Goal: Task Accomplishment & Management: Complete application form

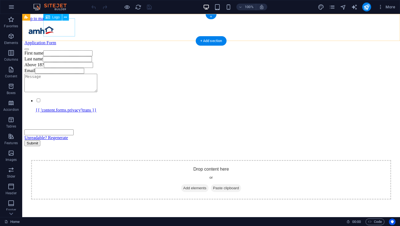
click at [64, 22] on div at bounding box center [210, 30] width 373 height 19
select select "px"
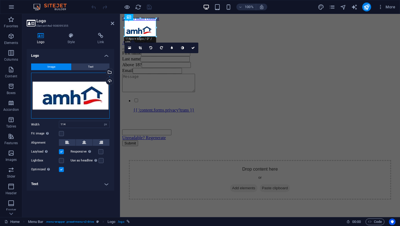
click at [76, 105] on div "Drag files here, click to choose files or select files from Files or our free s…" at bounding box center [70, 95] width 79 height 46
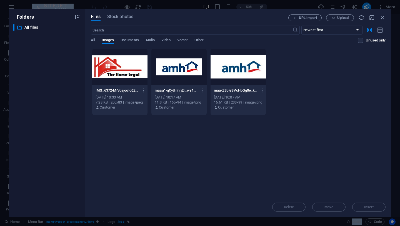
click at [76, 105] on div "​ All files All files" at bounding box center [46, 118] width 67 height 188
click at [122, 66] on div at bounding box center [119, 67] width 55 height 36
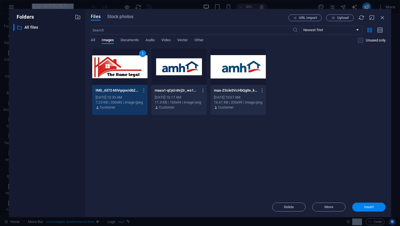
click at [359, 208] on span "Insert" at bounding box center [368, 206] width 29 height 3
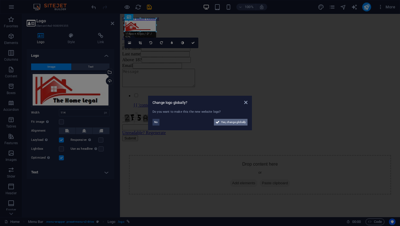
click at [217, 122] on icon at bounding box center [218, 122] width 4 height 7
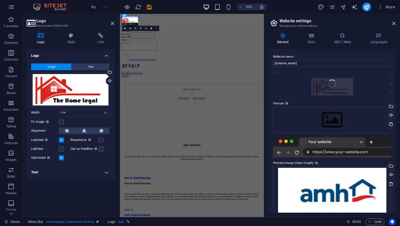
click at [157, 29] on icon at bounding box center [157, 28] width 2 height 2
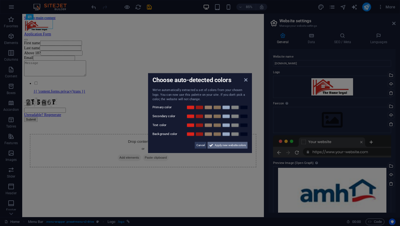
click at [245, 143] on span "Apply new website colors" at bounding box center [230, 144] width 31 height 7
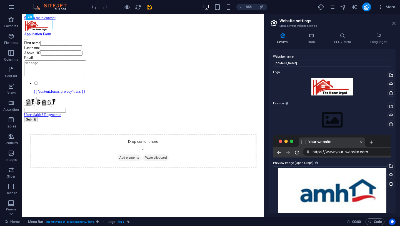
click at [392, 24] on icon at bounding box center [393, 23] width 3 height 4
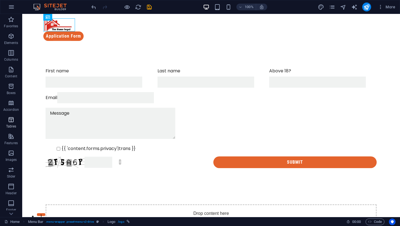
click at [14, 124] on p "Tables" at bounding box center [11, 126] width 10 height 4
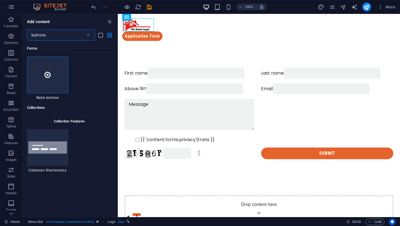
type input "buttons"
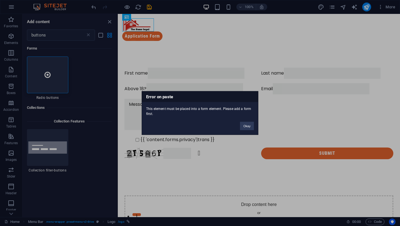
click at [49, 72] on div "Error on paste This element must be placed into a form element. Please add a fo…" at bounding box center [200, 113] width 400 height 226
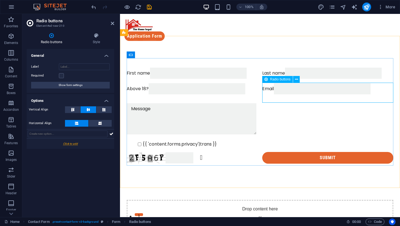
click at [293, 99] on div at bounding box center [260, 99] width 267 height 0
click at [294, 80] on button at bounding box center [296, 79] width 7 height 7
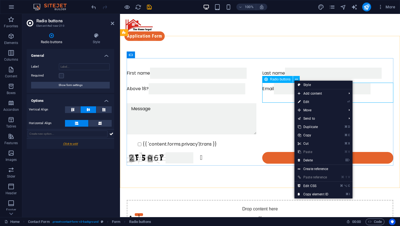
click at [278, 99] on div at bounding box center [260, 99] width 267 height 0
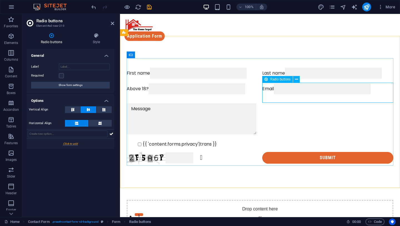
click at [264, 80] on icon at bounding box center [265, 79] width 3 height 7
click at [273, 99] on div at bounding box center [260, 99] width 267 height 0
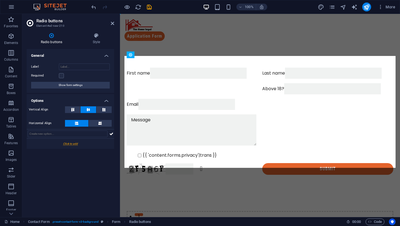
drag, startPoint x: 297, startPoint y: 87, endPoint x: 320, endPoint y: 67, distance: 30.3
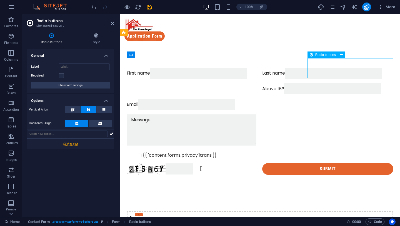
drag, startPoint x: 320, startPoint y: 67, endPoint x: 318, endPoint y: 72, distance: 5.0
click at [258, 83] on div at bounding box center [192, 88] width 131 height 11
click at [324, 54] on span "Radio buttons" at bounding box center [325, 54] width 21 height 3
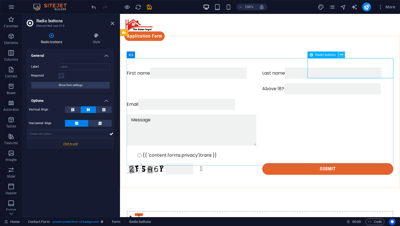
click at [342, 56] on icon at bounding box center [341, 55] width 3 height 6
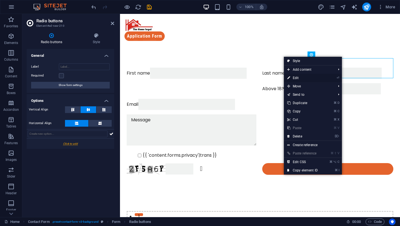
click at [302, 79] on link "⏎ Edit" at bounding box center [302, 78] width 37 height 8
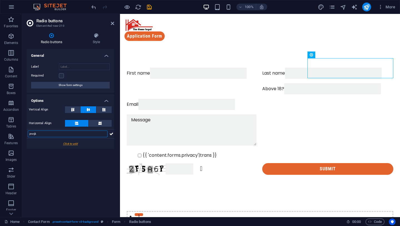
type input "jmnjk"
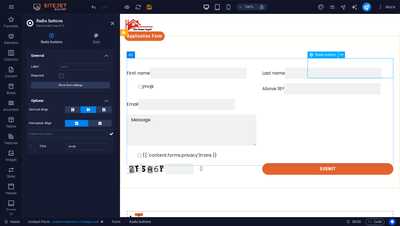
click at [141, 85] on input "radio" at bounding box center [140, 87] width 4 height 4
radio input "true"
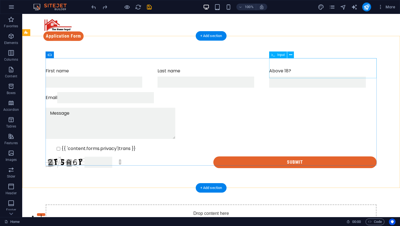
click at [285, 67] on div "Above 18?" at bounding box center [322, 77] width 107 height 20
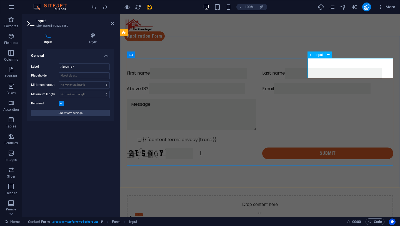
click at [0, 0] on icon at bounding box center [0, 0] width 0 height 0
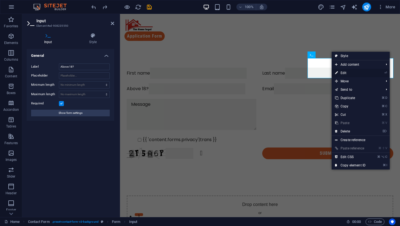
click at [343, 73] on link "⏎ Edit" at bounding box center [350, 73] width 37 height 8
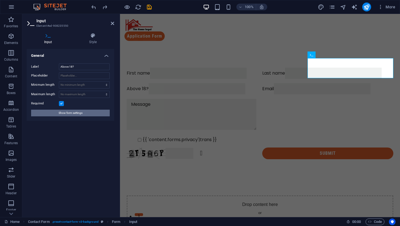
click at [73, 114] on span "Show form settings" at bounding box center [71, 112] width 24 height 7
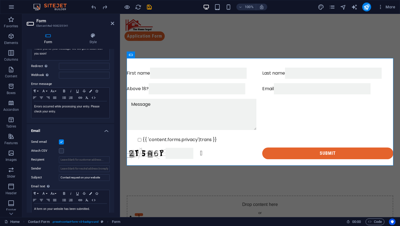
scroll to position [71, 0]
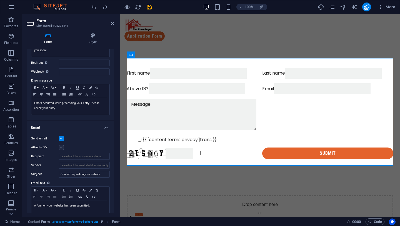
click at [61, 149] on label at bounding box center [61, 147] width 5 height 5
click at [0, 0] on input "Attach CSV" at bounding box center [0, 0] width 0 height 0
click at [61, 149] on label at bounding box center [61, 147] width 5 height 5
click at [0, 0] on input "Attach CSV" at bounding box center [0, 0] width 0 height 0
click at [61, 149] on label at bounding box center [61, 147] width 5 height 5
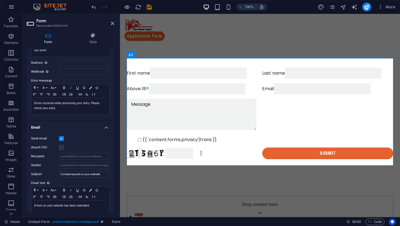
click at [0, 0] on input "Attach CSV" at bounding box center [0, 0] width 0 height 0
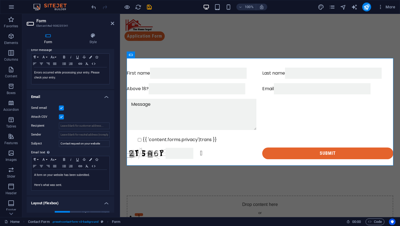
scroll to position [98, 0]
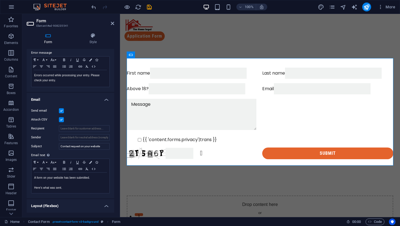
click at [62, 119] on label at bounding box center [61, 119] width 5 height 5
click at [0, 0] on input "Attach CSV" at bounding box center [0, 0] width 0 height 0
click at [76, 115] on div "Send email Attach CSV Recipient Sender Subject Contact request on your website …" at bounding box center [70, 150] width 87 height 95
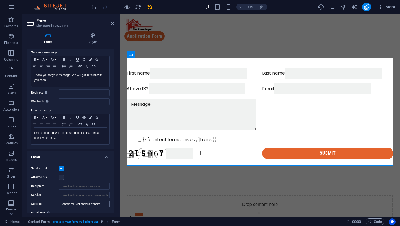
scroll to position [0, 0]
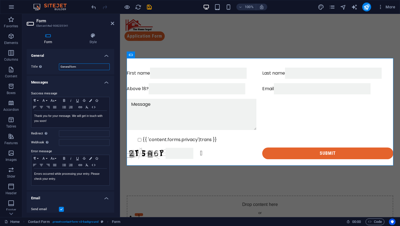
click at [70, 69] on input "General form" at bounding box center [84, 66] width 51 height 7
click at [92, 39] on h4 "Style" at bounding box center [93, 39] width 42 height 12
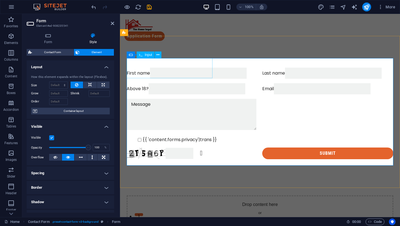
click at [157, 74] on input "First name" at bounding box center [198, 72] width 97 height 11
click at [112, 19] on h2 "Form" at bounding box center [75, 20] width 78 height 5
click at [112, 21] on icon at bounding box center [112, 23] width 3 height 4
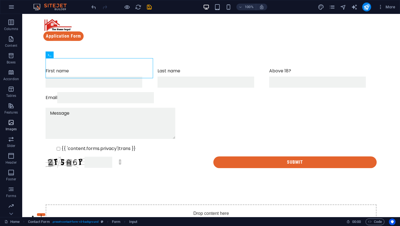
scroll to position [47, 0]
click at [12, 175] on icon "button" at bounding box center [11, 172] width 7 height 7
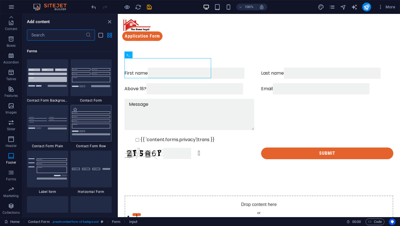
scroll to position [4047, 0]
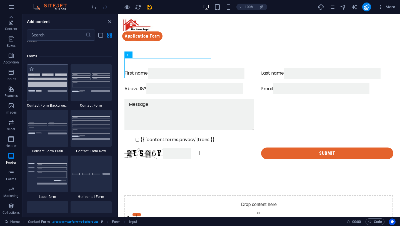
click at [56, 79] on img at bounding box center [47, 82] width 39 height 18
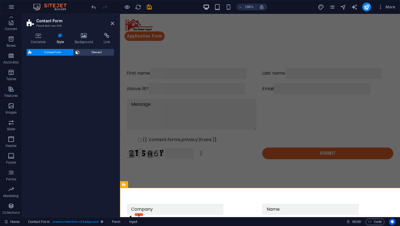
select select "rem"
select select "preset-contact-form-v3-background"
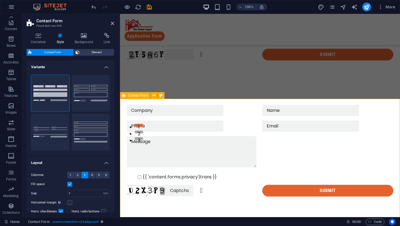
scroll to position [88, 0]
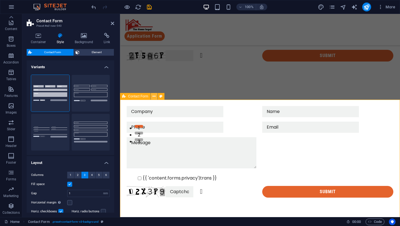
click at [155, 97] on icon at bounding box center [153, 96] width 3 height 6
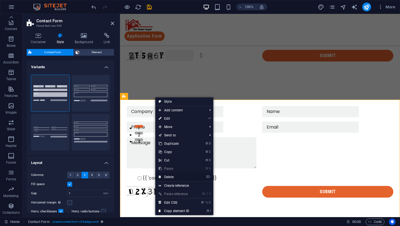
click at [176, 173] on link "⌦ Delete" at bounding box center [173, 176] width 37 height 8
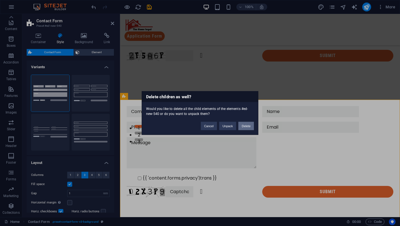
click at [244, 124] on button "Delete" at bounding box center [246, 126] width 16 height 8
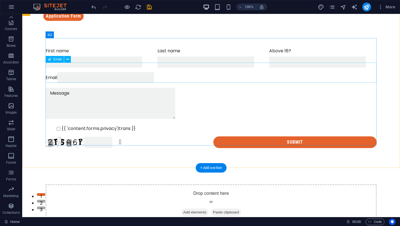
scroll to position [0, 0]
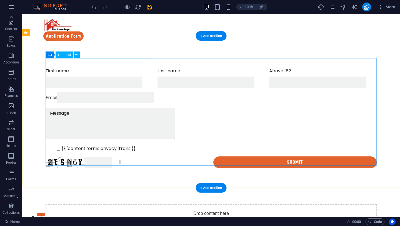
click at [75, 74] on div "First name" at bounding box center [99, 77] width 107 height 20
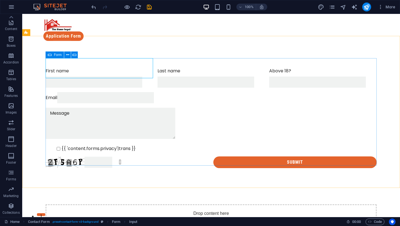
click at [49, 56] on icon at bounding box center [50, 54] width 4 height 7
click at [49, 54] on icon at bounding box center [50, 54] width 4 height 7
click at [0, 0] on div "Form" at bounding box center [0, 0] width 0 height 0
click at [0, 0] on icon "button" at bounding box center [0, 0] width 0 height 0
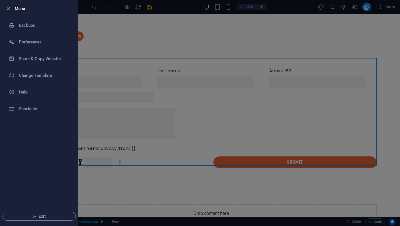
click at [138, 82] on div at bounding box center [200, 113] width 400 height 226
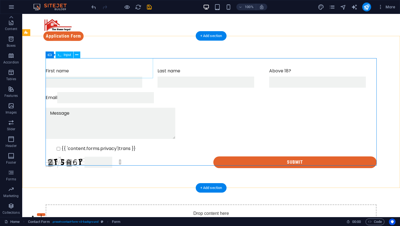
click at [82, 73] on div "First name" at bounding box center [99, 77] width 107 height 20
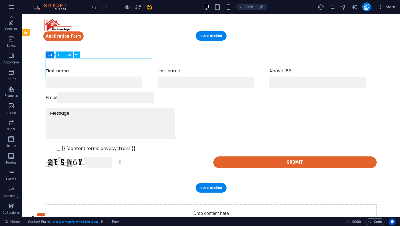
click at [82, 73] on div "First name" at bounding box center [99, 77] width 107 height 20
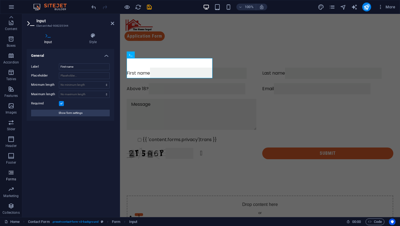
click at [11, 169] on icon "button" at bounding box center [11, 172] width 7 height 7
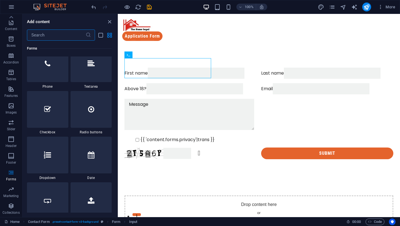
scroll to position [4294, 0]
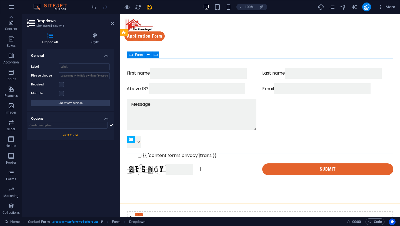
click at [214, 141] on div "First name Last name Above 18? Email {{ 'content.forms.privacy'|trans }} Unread…" at bounding box center [260, 121] width 267 height 112
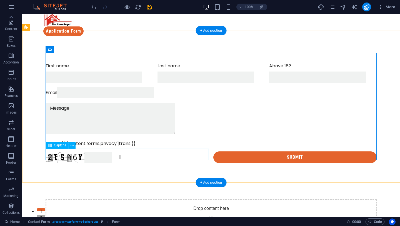
scroll to position [7, 0]
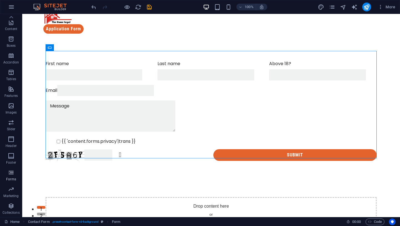
click at [12, 178] on p "Forms" at bounding box center [11, 179] width 10 height 4
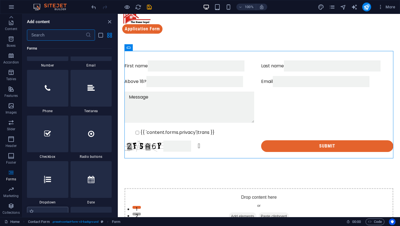
scroll to position [4269, 0]
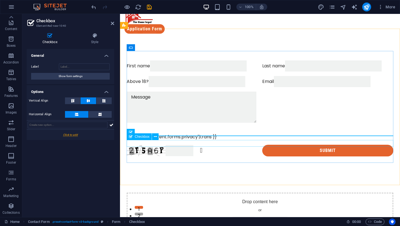
click at [135, 139] on div "Checkbox" at bounding box center [139, 136] width 25 height 7
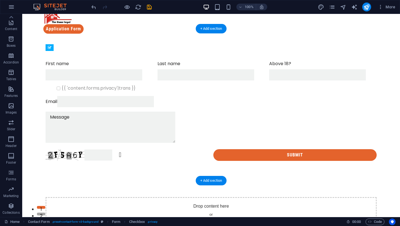
drag, startPoint x: 79, startPoint y: 147, endPoint x: 74, endPoint y: 80, distance: 67.1
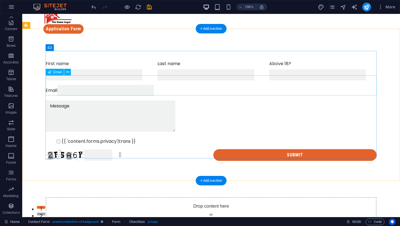
click at [73, 85] on div "Email" at bounding box center [211, 90] width 331 height 11
click at [68, 72] on icon at bounding box center [67, 72] width 3 height 6
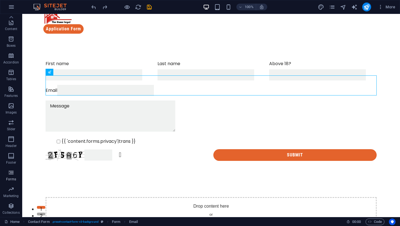
click at [12, 174] on icon "button" at bounding box center [11, 172] width 7 height 7
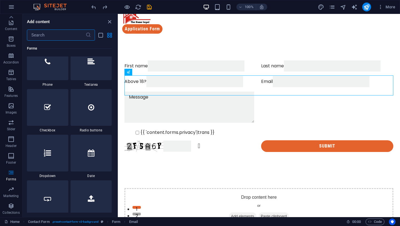
scroll to position [4294, 0]
click at [56, 122] on div at bounding box center [47, 108] width 41 height 37
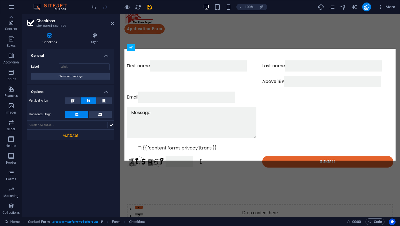
drag, startPoint x: 172, startPoint y: 64, endPoint x: 323, endPoint y: 64, distance: 151.1
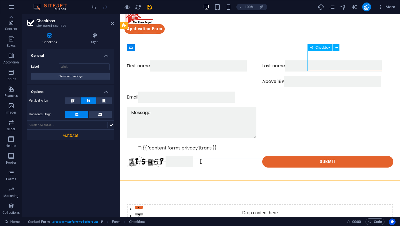
click at [258, 76] on div at bounding box center [192, 81] width 131 height 11
click at [332, 47] on div "Checkbox" at bounding box center [319, 47] width 25 height 7
click at [328, 47] on span "Checkbox" at bounding box center [322, 47] width 15 height 3
click at [332, 49] on div "Checkbox" at bounding box center [319, 47] width 25 height 7
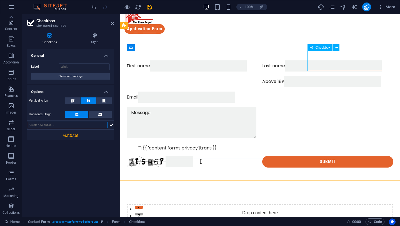
click at [332, 49] on div "Checkbox" at bounding box center [319, 47] width 25 height 7
click at [72, 69] on input "Label" at bounding box center [84, 66] width 51 height 7
type input "Above 18?"
click at [88, 124] on input "text" at bounding box center [68, 124] width 80 height 7
type input "jhbnjubn"
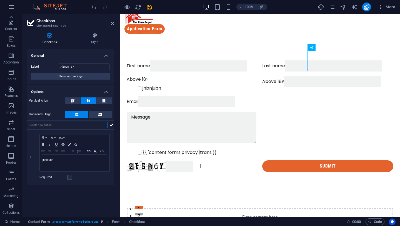
click at [77, 124] on input "text" at bounding box center [68, 124] width 80 height 7
click at [258, 76] on div "Above 18? jhbnjubn" at bounding box center [192, 84] width 131 height 16
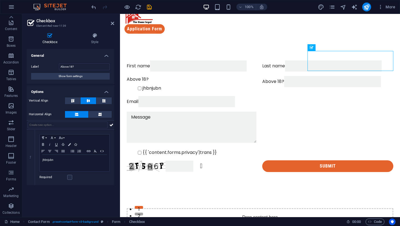
click at [75, 114] on icon at bounding box center [76, 114] width 3 height 7
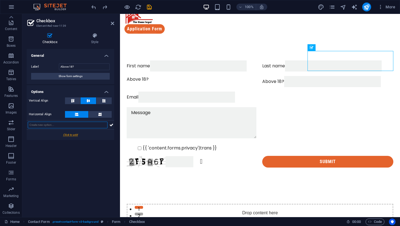
click at [58, 124] on input "text" at bounding box center [68, 124] width 80 height 7
type input "yes"
click at [64, 133] on div at bounding box center [70, 134] width 87 height 10
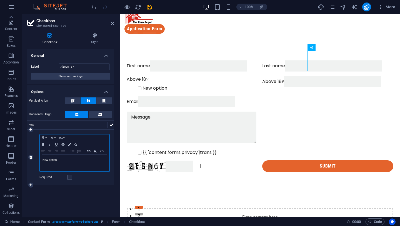
click at [57, 169] on div "New option" at bounding box center [75, 162] width 70 height 17
click at [58, 162] on div "New option" at bounding box center [75, 162] width 70 height 17
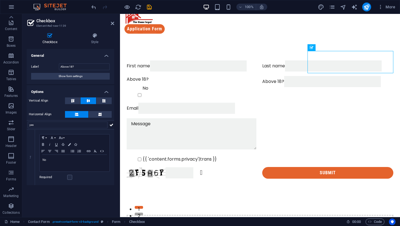
click at [112, 121] on icon at bounding box center [111, 124] width 4 height 7
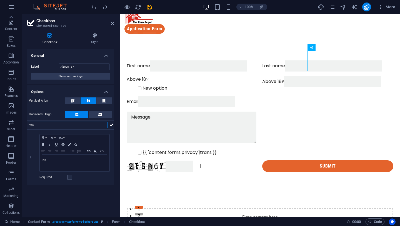
type input "yes"
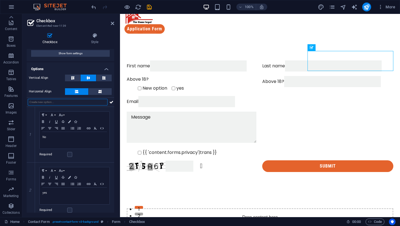
scroll to position [28, 0]
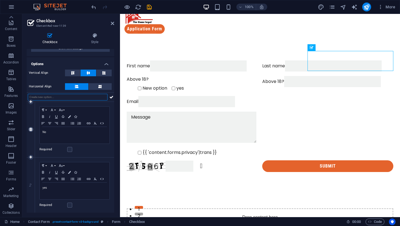
click at [30, 129] on icon at bounding box center [30, 128] width 2 height 3
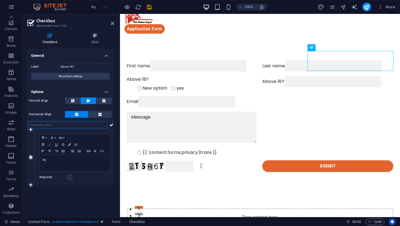
scroll to position [0, 0]
click at [111, 122] on icon at bounding box center [111, 124] width 4 height 7
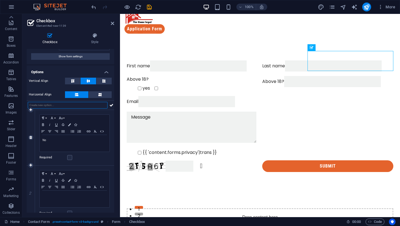
scroll to position [28, 0]
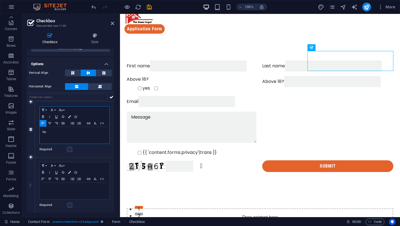
click at [71, 132] on p "No" at bounding box center [74, 131] width 64 height 5
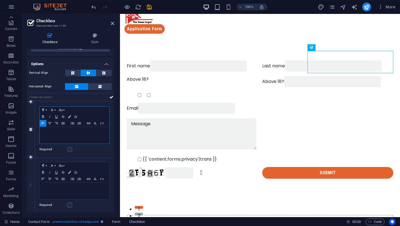
click at [29, 133] on div "1" at bounding box center [31, 129] width 8 height 55
click at [29, 131] on link at bounding box center [30, 129] width 5 height 5
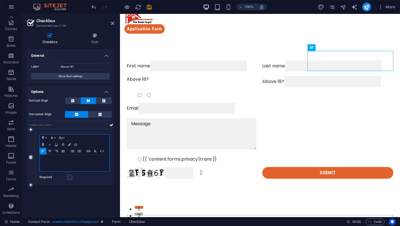
scroll to position [0, 0]
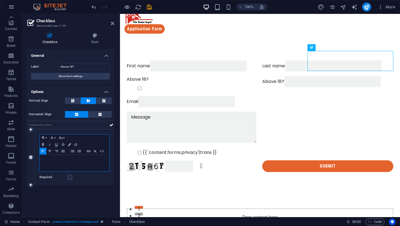
click at [31, 158] on icon at bounding box center [30, 156] width 2 height 3
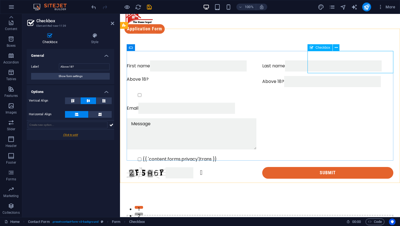
click at [258, 76] on div "Above 18?" at bounding box center [192, 87] width 131 height 22
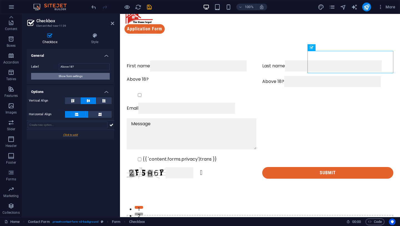
click at [90, 78] on button "Show form settings" at bounding box center [70, 76] width 79 height 7
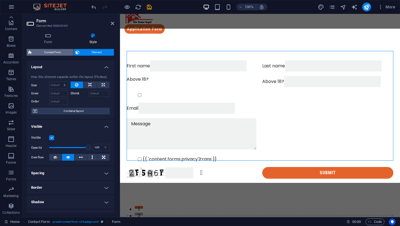
click at [57, 52] on span "Contact Form" at bounding box center [53, 52] width 38 height 7
select select "rem"
select select "preset-contact-form-v3-background"
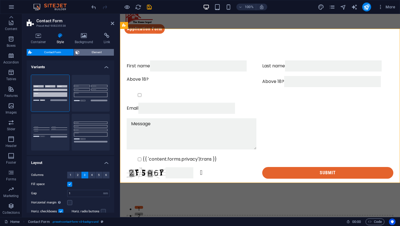
click at [102, 51] on span "Element" at bounding box center [96, 52] width 31 height 7
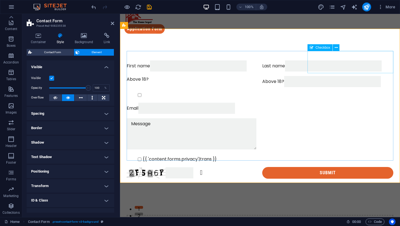
click at [258, 76] on div "Above 18?" at bounding box center [192, 87] width 131 height 22
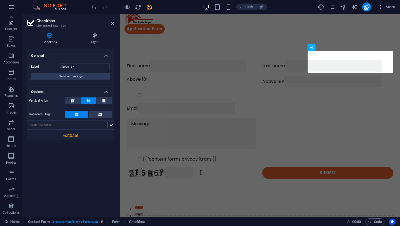
click at [78, 126] on input "text" at bounding box center [68, 124] width 80 height 7
click at [89, 69] on input "Above 18?" at bounding box center [84, 66] width 51 height 7
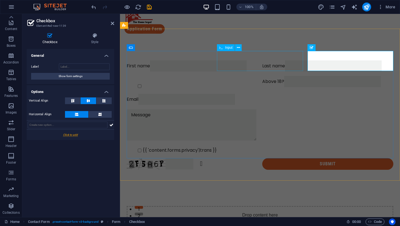
click at [262, 60] on div "Last name" at bounding box center [327, 65] width 131 height 11
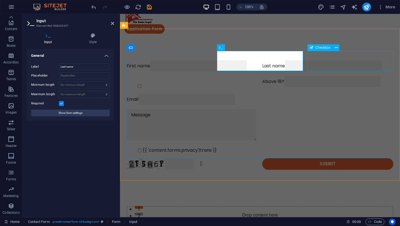
click at [258, 76] on div at bounding box center [192, 82] width 131 height 13
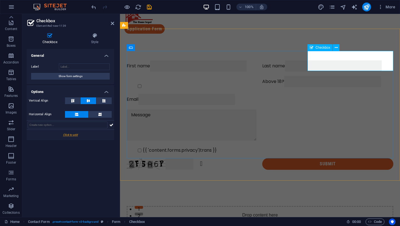
click at [322, 46] on span "Checkbox" at bounding box center [322, 47] width 15 height 3
click at [80, 126] on input "text" at bounding box center [68, 124] width 80 height 7
click at [76, 134] on div at bounding box center [70, 134] width 87 height 10
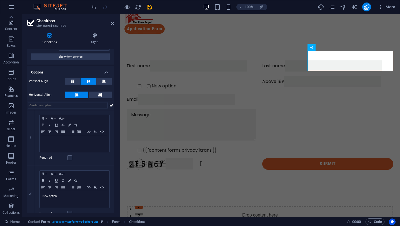
scroll to position [28, 0]
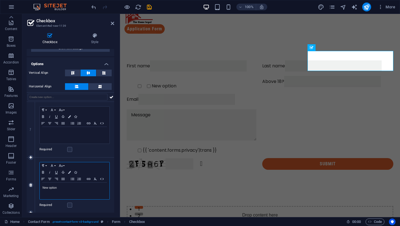
click at [53, 188] on p "New option" at bounding box center [74, 187] width 64 height 5
click at [58, 134] on p at bounding box center [74, 131] width 64 height 5
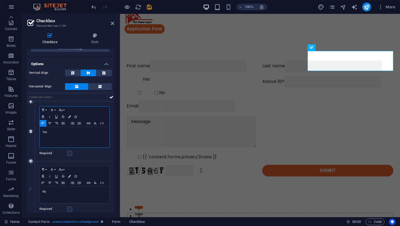
click at [29, 160] on icon at bounding box center [30, 160] width 2 height 3
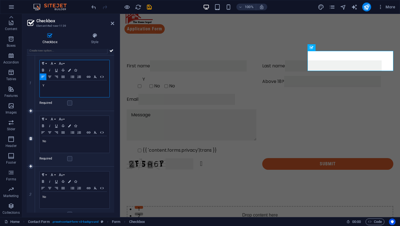
scroll to position [75, 0]
click at [29, 192] on icon at bounding box center [30, 192] width 2 height 3
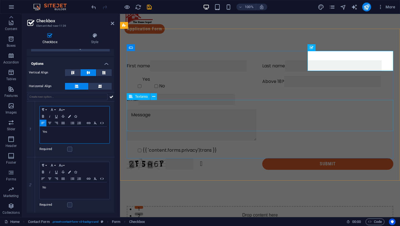
scroll to position [28, 0]
click at [322, 94] on div "Email" at bounding box center [260, 99] width 267 height 11
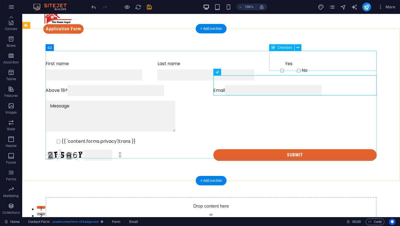
click at [279, 60] on div "Yes No" at bounding box center [322, 70] width 107 height 20
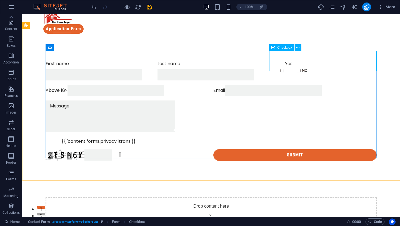
click at [284, 48] on span "Checkbox" at bounding box center [284, 47] width 15 height 3
click at [270, 63] on div "Yes No" at bounding box center [322, 70] width 107 height 20
click at [270, 62] on div "Yes No" at bounding box center [322, 70] width 107 height 20
click at [287, 60] on div "Yes No" at bounding box center [322, 70] width 107 height 20
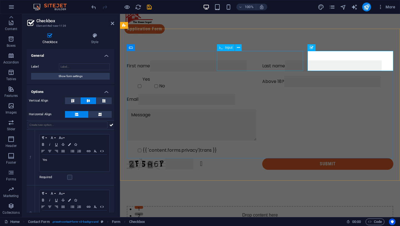
click at [287, 60] on div "Last name" at bounding box center [327, 65] width 131 height 11
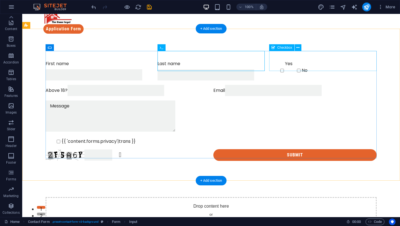
click at [289, 61] on div "Yes No" at bounding box center [322, 70] width 107 height 20
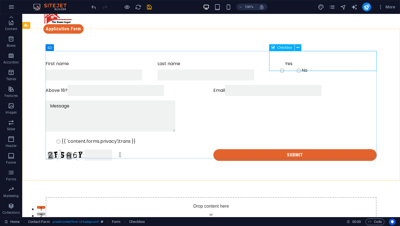
click at [290, 47] on span "Checkbox" at bounding box center [284, 47] width 15 height 3
click at [297, 49] on icon at bounding box center [297, 48] width 3 height 6
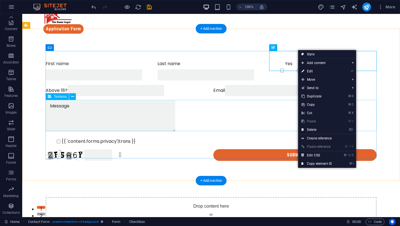
click at [284, 106] on div at bounding box center [211, 116] width 331 height 33
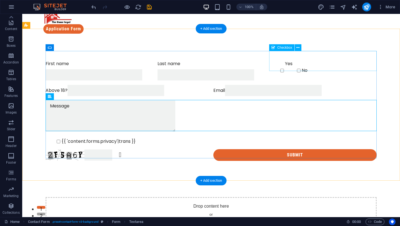
click at [284, 67] on div "Yes No" at bounding box center [322, 70] width 107 height 20
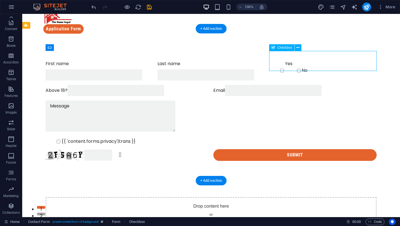
click at [277, 63] on div "Yes No" at bounding box center [322, 70] width 107 height 20
click at [288, 60] on div "Yes No" at bounding box center [322, 70] width 107 height 20
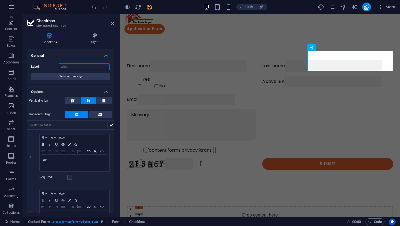
click at [71, 66] on input "Label" at bounding box center [84, 66] width 51 height 7
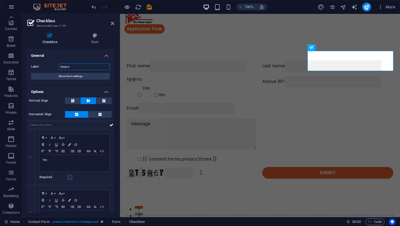
type input "hjnijmo"
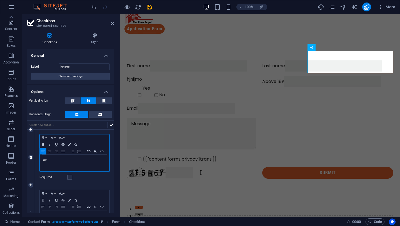
click at [43, 161] on p "Yes" at bounding box center [74, 159] width 64 height 5
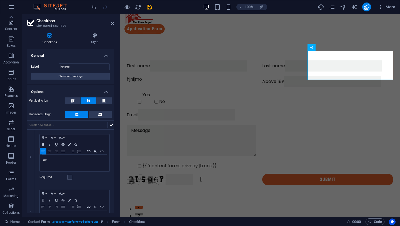
click at [111, 28] on div "Checkbox Style General Label hjnijmo Show form settings Options Vertical Align …" at bounding box center [70, 122] width 96 height 188
click at [113, 20] on h2 "Checkbox" at bounding box center [75, 20] width 78 height 5
click at [113, 22] on icon at bounding box center [112, 23] width 3 height 4
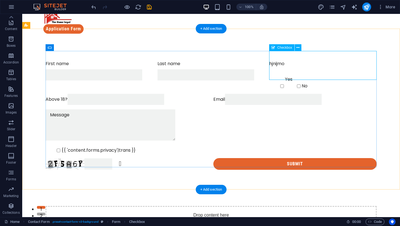
click at [285, 64] on div "hjnijmo Yes No" at bounding box center [322, 74] width 107 height 29
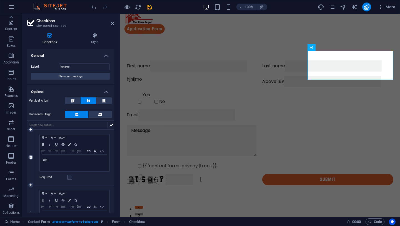
click at [31, 159] on link at bounding box center [30, 156] width 5 height 5
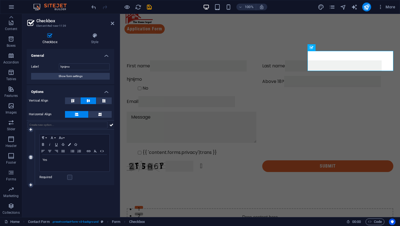
click at [31, 156] on icon at bounding box center [30, 156] width 2 height 3
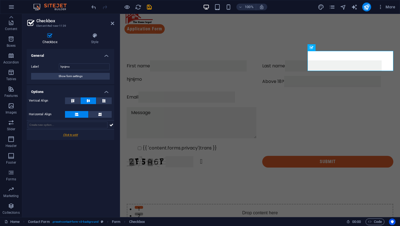
click at [103, 168] on div "General Label hjnijmo Show form settings Options Vertical Align Horizontal Align" at bounding box center [70, 130] width 87 height 163
click at [78, 66] on input "hjnijmo" at bounding box center [84, 66] width 51 height 7
click at [100, 39] on h4 "Style" at bounding box center [94, 39] width 39 height 12
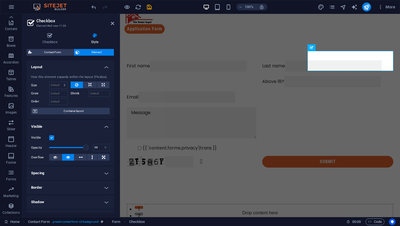
type input "100"
drag, startPoint x: 88, startPoint y: 147, endPoint x: 97, endPoint y: 145, distance: 8.8
click at [96, 144] on div "Opacity 100 %" at bounding box center [70, 147] width 79 height 8
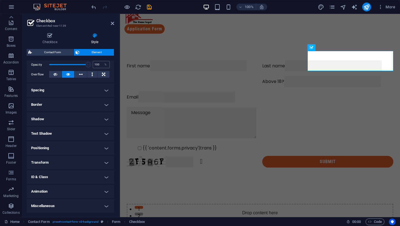
scroll to position [0, 0]
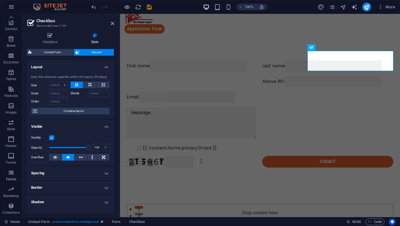
click at [12, 171] on icon "button" at bounding box center [11, 172] width 7 height 7
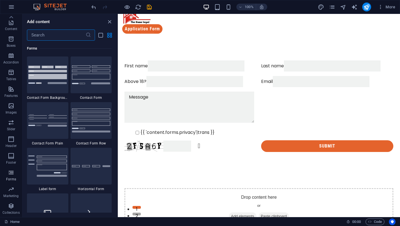
scroll to position [4055, 0]
click at [62, 190] on span "Label form" at bounding box center [47, 188] width 41 height 4
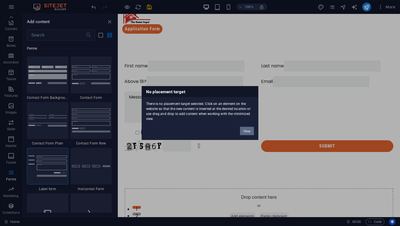
click at [252, 129] on button "Okay" at bounding box center [247, 131] width 14 height 8
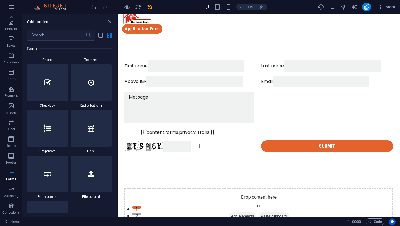
scroll to position [4315, 0]
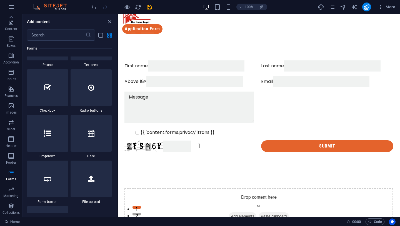
click at [54, 140] on div at bounding box center [47, 133] width 41 height 37
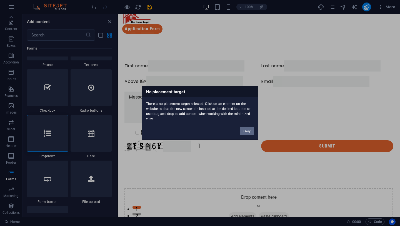
click at [250, 127] on button "Okay" at bounding box center [247, 131] width 14 height 8
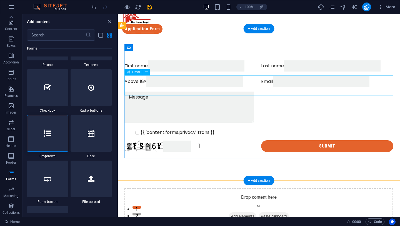
click at [312, 77] on div "Email" at bounding box center [327, 81] width 132 height 11
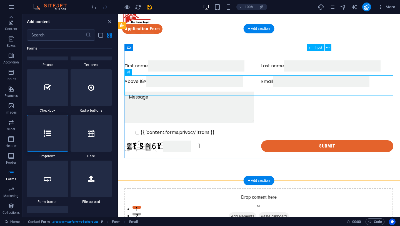
click at [257, 76] on div "Above 18?" at bounding box center [190, 81] width 132 height 11
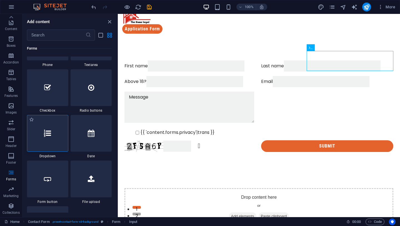
click at [54, 137] on div at bounding box center [47, 133] width 41 height 37
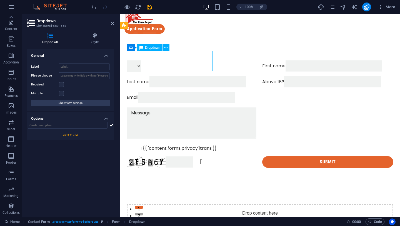
drag, startPoint x: 174, startPoint y: 62, endPoint x: 205, endPoint y: 64, distance: 31.1
click at [205, 64] on div at bounding box center [192, 65] width 131 height 11
drag, startPoint x: 191, startPoint y: 57, endPoint x: 206, endPoint y: 68, distance: 18.5
click at [206, 68] on div at bounding box center [192, 65] width 131 height 11
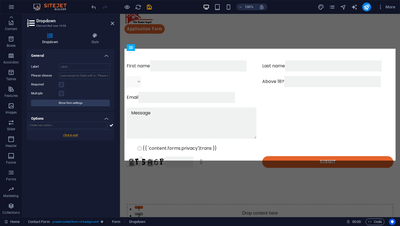
drag, startPoint x: 180, startPoint y: 57, endPoint x: 313, endPoint y: 63, distance: 133.2
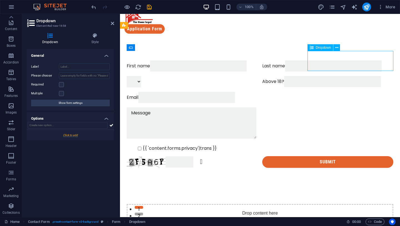
drag, startPoint x: 319, startPoint y: 54, endPoint x: 316, endPoint y: 69, distance: 16.0
click at [258, 76] on div at bounding box center [192, 81] width 131 height 11
drag, startPoint x: 456, startPoint y: 60, endPoint x: 332, endPoint y: 69, distance: 124.8
click at [258, 76] on div at bounding box center [192, 81] width 131 height 11
click at [334, 92] on div "Email" at bounding box center [260, 97] width 267 height 11
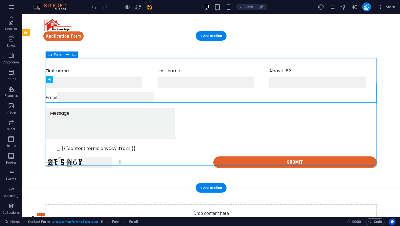
scroll to position [2, 0]
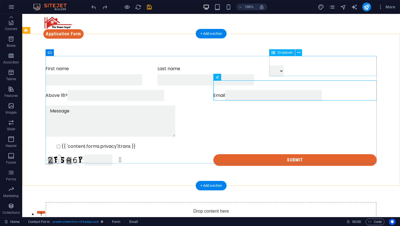
click at [310, 65] on div at bounding box center [322, 75] width 107 height 20
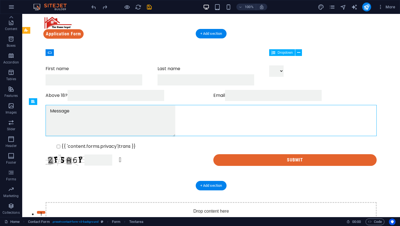
click at [310, 65] on div at bounding box center [322, 75] width 107 height 20
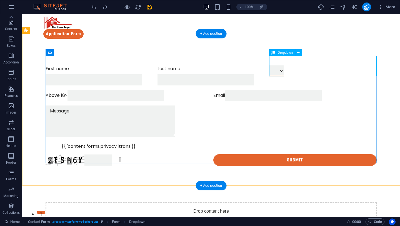
drag, startPoint x: 322, startPoint y: 69, endPoint x: 299, endPoint y: 69, distance: 22.8
drag, startPoint x: 306, startPoint y: 61, endPoint x: 305, endPoint y: 75, distance: 13.9
click at [306, 76] on div at bounding box center [322, 75] width 107 height 20
click at [375, 65] on div at bounding box center [322, 75] width 107 height 20
click at [374, 65] on div at bounding box center [322, 75] width 107 height 20
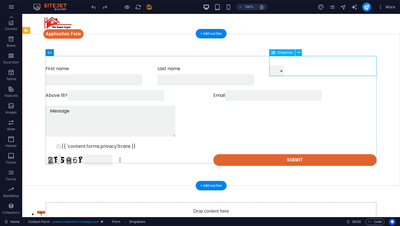
click at [374, 65] on div at bounding box center [322, 75] width 107 height 20
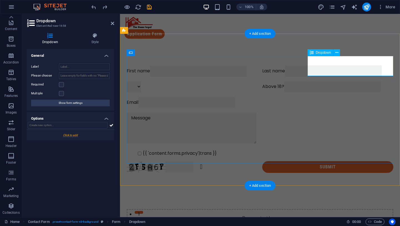
click at [258, 81] on div at bounding box center [192, 86] width 131 height 11
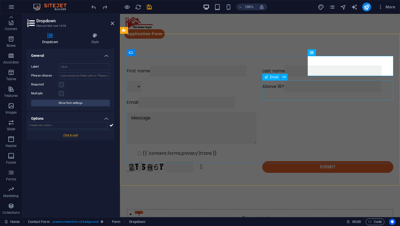
click at [351, 97] on div "Email" at bounding box center [260, 102] width 267 height 11
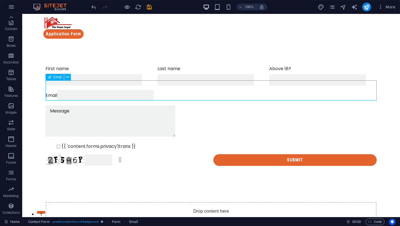
scroll to position [2, 0]
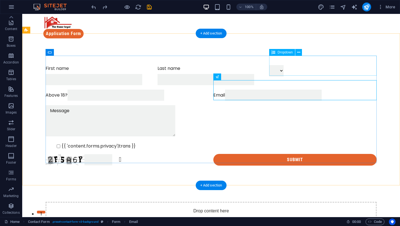
click at [288, 65] on div at bounding box center [322, 75] width 107 height 20
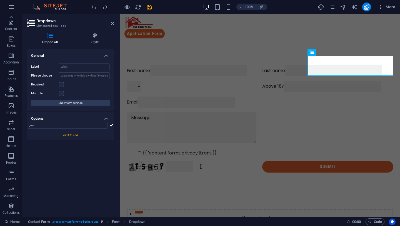
type input "yes"
click at [71, 135] on div at bounding box center [70, 135] width 87 height 10
click at [74, 125] on input "yes" at bounding box center [68, 125] width 80 height 7
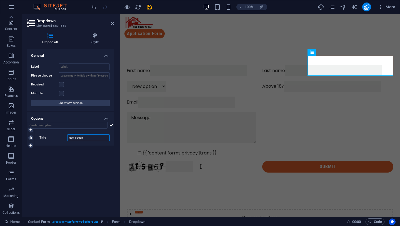
click at [73, 139] on input "New option" at bounding box center [88, 137] width 42 height 7
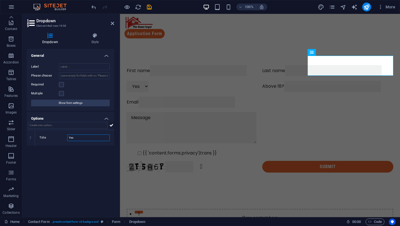
type input "Yes"
click at [111, 124] on icon at bounding box center [111, 125] width 4 height 7
click at [82, 153] on input "Title" at bounding box center [88, 153] width 42 height 7
type input "No"
click at [81, 167] on div "General Label Please choose Required Multiple Show form settings Options 1 Titl…" at bounding box center [70, 130] width 87 height 163
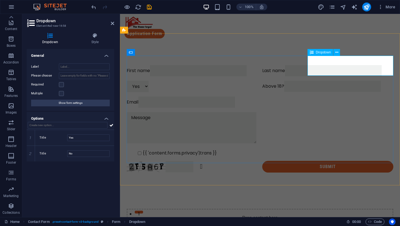
click at [258, 81] on div "Yes No" at bounding box center [192, 86] width 131 height 11
click at [112, 123] on icon at bounding box center [111, 125] width 4 height 7
click at [258, 81] on div "Yes No" at bounding box center [192, 86] width 131 height 11
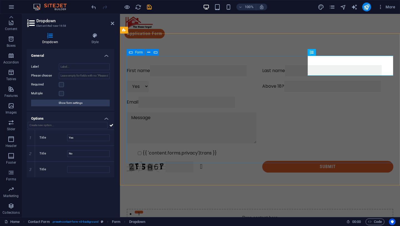
click at [288, 78] on div "First name Last name Yes No Above 18? Email {{ 'content.forms.privacy'|trans }}…" at bounding box center [260, 119] width 267 height 112
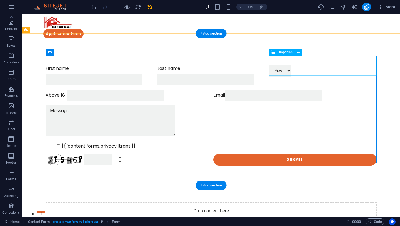
click at [374, 65] on div "Yes No" at bounding box center [322, 75] width 107 height 20
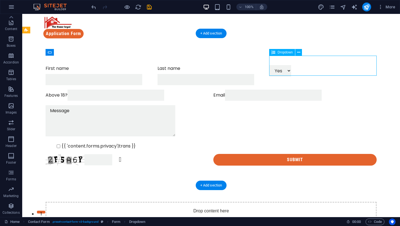
click at [374, 65] on div "Yes No" at bounding box center [322, 75] width 107 height 20
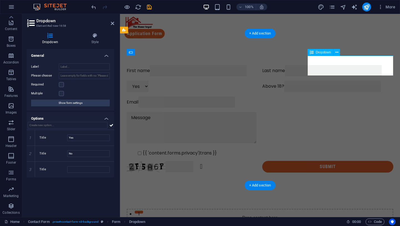
click at [258, 81] on div "Yes No" at bounding box center [192, 86] width 131 height 11
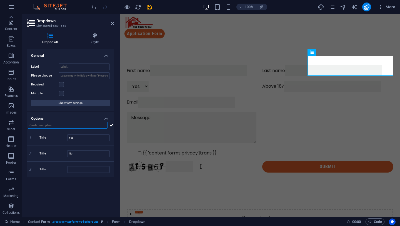
click at [91, 126] on input "text" at bounding box center [68, 125] width 80 height 7
type input "ygvc"
click at [31, 186] on icon at bounding box center [30, 184] width 2 height 3
click at [31, 168] on icon at bounding box center [30, 168] width 2 height 3
click at [100, 157] on div "Title No" at bounding box center [74, 154] width 79 height 16
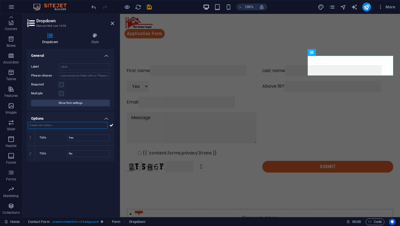
click at [59, 125] on input "text" at bounding box center [68, 125] width 80 height 7
click at [94, 67] on input "Label" at bounding box center [84, 66] width 51 height 7
type input "Above 18?"
click at [70, 172] on div "General Label Above 18? Please choose Required Multiple Show form settings Opti…" at bounding box center [70, 130] width 87 height 163
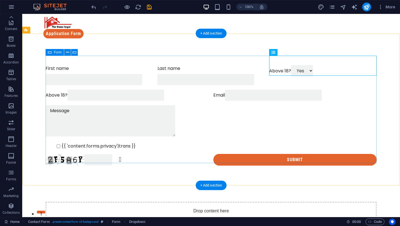
click at [214, 77] on div "First name Last name Above 18? Yes No Above 18? Email {{ 'content.forms.privacy…" at bounding box center [211, 115] width 331 height 105
click at [375, 71] on div "Above 18? Yes No" at bounding box center [322, 75] width 107 height 20
click at [375, 69] on div "Above 18? Yes No" at bounding box center [322, 75] width 107 height 20
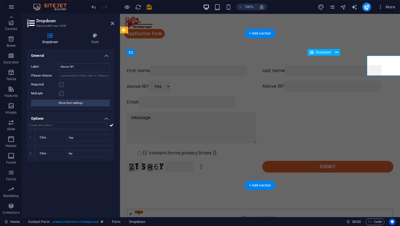
click at [258, 81] on div "Above 18? Yes No" at bounding box center [192, 86] width 131 height 11
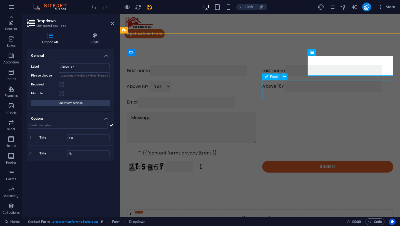
click at [369, 96] on div "Email" at bounding box center [260, 101] width 267 height 11
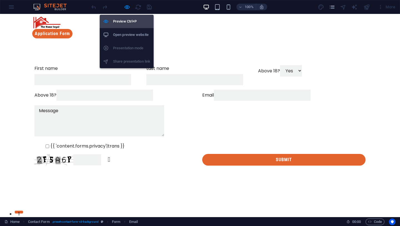
click at [105, 22] on icon at bounding box center [106, 22] width 6 height 6
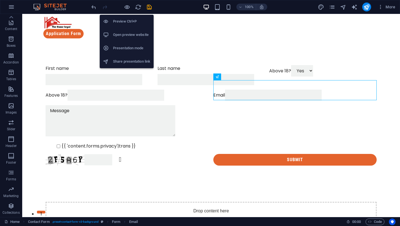
click at [105, 22] on icon at bounding box center [106, 22] width 6 height 6
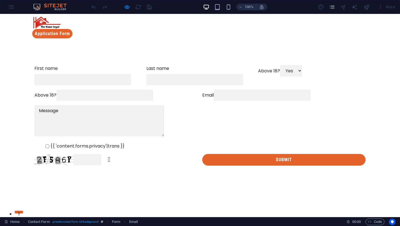
click at [302, 71] on select "Yes No" at bounding box center [291, 70] width 22 height 11
select select "No"
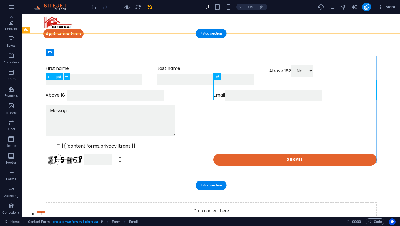
click at [104, 89] on div "Above 18?" at bounding box center [127, 94] width 163 height 11
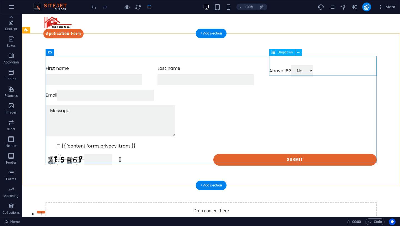
click at [301, 73] on div "Above 18? Yes No" at bounding box center [322, 75] width 107 height 20
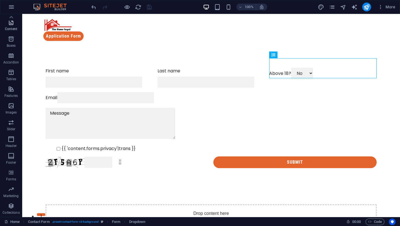
scroll to position [0, 0]
click at [12, 54] on icon "button" at bounding box center [11, 52] width 7 height 7
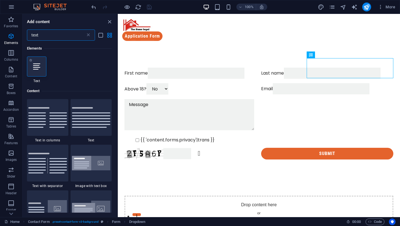
type input "text"
click at [42, 67] on div at bounding box center [36, 66] width 19 height 20
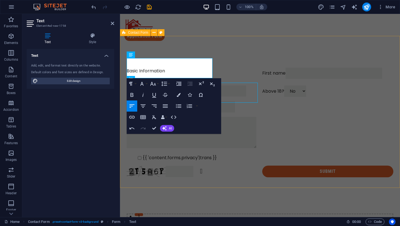
click at [186, 47] on div "Basic Information First name Last name Above 18? Yes No Email {{ 'content.forms…" at bounding box center [260, 122] width 280 height 154
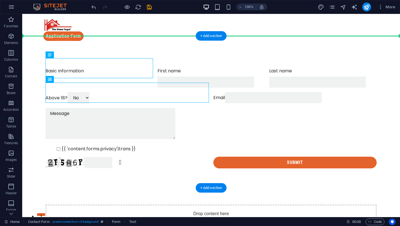
drag, startPoint x: 76, startPoint y: 69, endPoint x: 75, endPoint y: 41, distance: 27.8
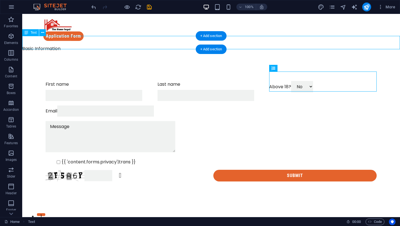
click at [52, 45] on div "Basic Information" at bounding box center [211, 51] width 378 height 13
click at [86, 45] on div "Basic Information" at bounding box center [211, 51] width 378 height 13
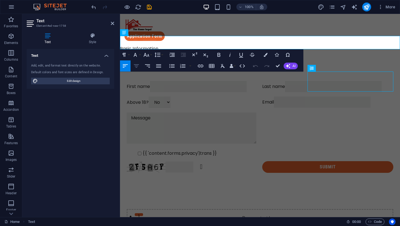
click at [136, 64] on icon "button" at bounding box center [136, 65] width 5 height 3
click at [337, 65] on icon at bounding box center [336, 68] width 3 height 6
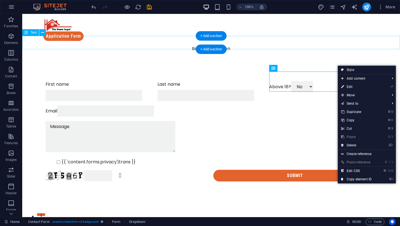
click at [189, 45] on div "Basic Information" at bounding box center [211, 51] width 378 height 13
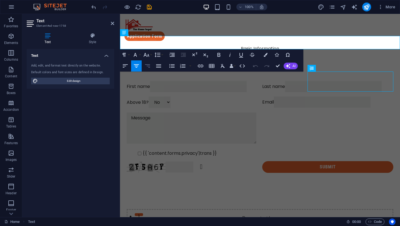
click at [147, 66] on icon "button" at bounding box center [147, 65] width 5 height 3
click at [134, 66] on icon "button" at bounding box center [136, 65] width 7 height 7
click at [121, 66] on button "Align Left" at bounding box center [125, 65] width 11 height 11
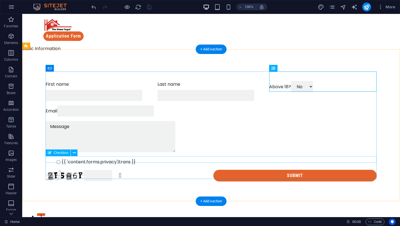
click at [98, 159] on div "{{ 'content.forms.privacy'|trans }}" at bounding box center [211, 161] width 331 height 7
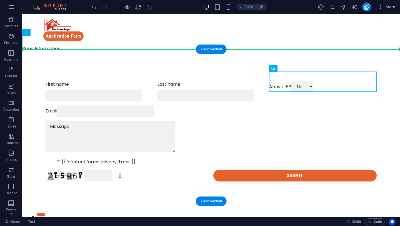
drag, startPoint x: 60, startPoint y: 40, endPoint x: 64, endPoint y: 60, distance: 21.0
drag, startPoint x: 53, startPoint y: 37, endPoint x: 56, endPoint y: 58, distance: 20.5
drag, startPoint x: 51, startPoint y: 46, endPoint x: 38, endPoint y: 59, distance: 18.5
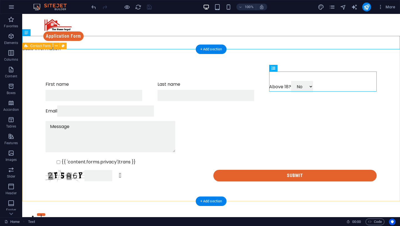
drag, startPoint x: 64, startPoint y: 46, endPoint x: 49, endPoint y: 54, distance: 17.4
click at [179, 59] on div "First name Last name Above 18? Yes No Email {{ 'content.forms.privacy'|trans }}…" at bounding box center [211, 131] width 378 height 145
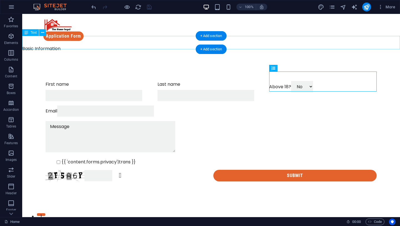
click at [62, 45] on div "Basic Information" at bounding box center [211, 51] width 378 height 13
click at [202, 34] on div "+ Add section" at bounding box center [211, 35] width 31 height 9
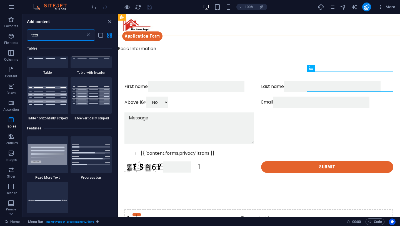
scroll to position [472, 0]
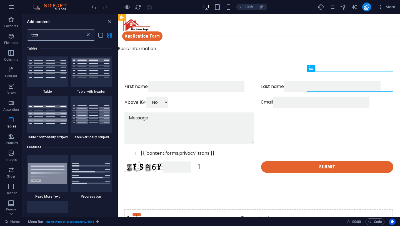
click at [89, 34] on icon at bounding box center [89, 35] width 6 height 6
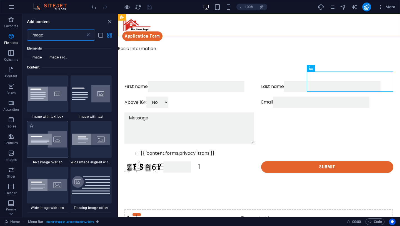
scroll to position [24, 0]
type input "image"
click at [51, 139] on img at bounding box center [47, 139] width 39 height 16
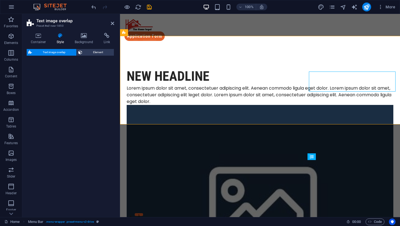
select select "rem"
select select "px"
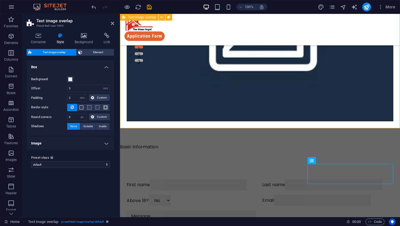
scroll to position [163, 0]
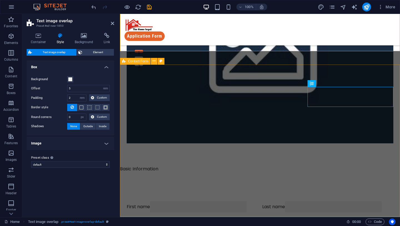
scroll to position [126, 0]
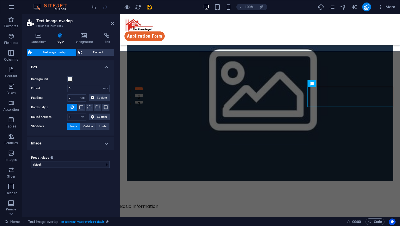
click at [112, 26] on header "Text image overlap Preset #ed-new-1850" at bounding box center [70, 21] width 87 height 14
click at [112, 24] on icon at bounding box center [112, 23] width 3 height 4
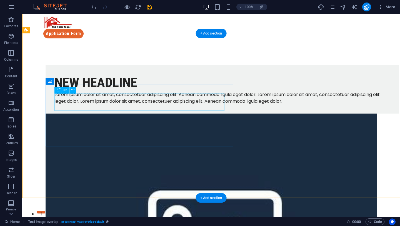
scroll to position [0, 0]
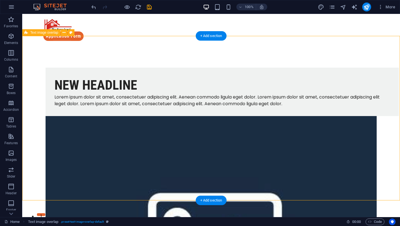
click at [172, 197] on div "New headline Lorem ipsum dolor sit amet, consectetuer adipiscing elit. Aenean c…" at bounding box center [211, 211] width 378 height 332
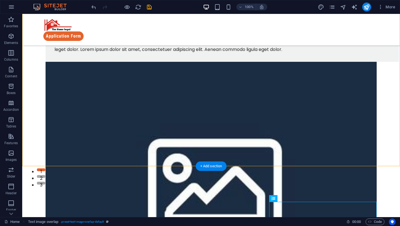
scroll to position [66, 0]
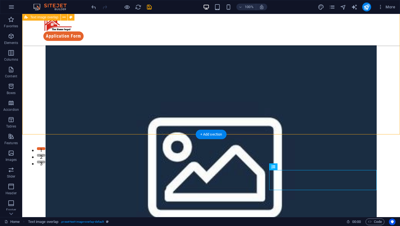
click at [189, 131] on div "New headline Lorem ipsum dolor sit amet, consectetuer adipiscing elit. Aenean c…" at bounding box center [211, 125] width 378 height 354
select select "rem"
select select "px"
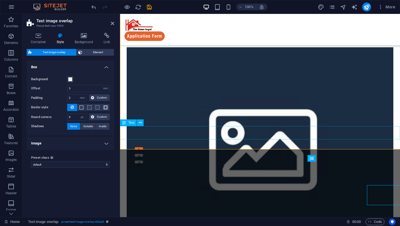
scroll to position [51, 0]
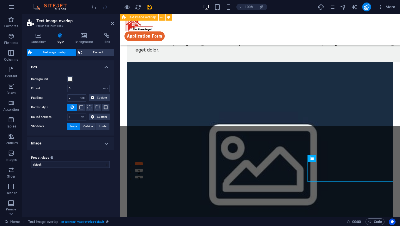
click at [154, 124] on div "New headline Lorem ipsum dolor sit amet, consectetuer adipiscing elit. Aenean c…" at bounding box center [260, 120] width 280 height 314
click at [87, 55] on span "Element" at bounding box center [98, 52] width 28 height 7
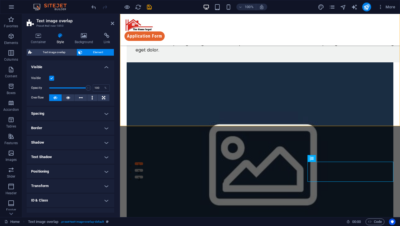
click at [37, 32] on div "Container Style Background Link Size Height Default px rem % vh vw Min. height …" at bounding box center [70, 122] width 96 height 188
click at [37, 40] on h4 "Container" at bounding box center [40, 39] width 26 height 12
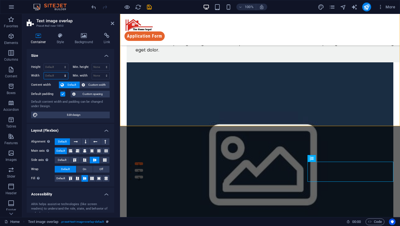
click at [58, 73] on select "Default px rem % em vh vw" at bounding box center [56, 75] width 24 height 7
select select "px"
type input "5"
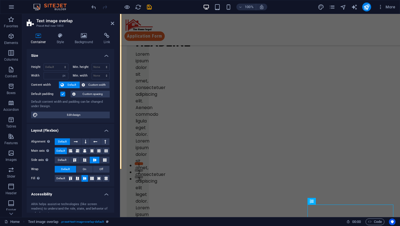
click at [56, 62] on div "Height Default px rem % vh vw Min. height None px rem % vh vw Width Default px …" at bounding box center [70, 91] width 87 height 64
click at [56, 73] on input "number" at bounding box center [56, 75] width 24 height 7
click at [55, 78] on input "number" at bounding box center [56, 75] width 24 height 7
click at [65, 76] on select "Default px rem % em vh vw" at bounding box center [64, 75] width 8 height 7
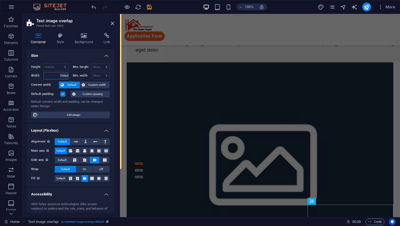
select select "DISABLED_OPTION_VALUE"
click at [58, 68] on select "Default px rem % vh vw" at bounding box center [56, 67] width 24 height 7
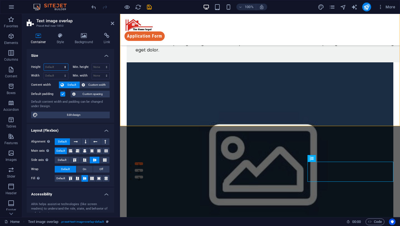
select select "px"
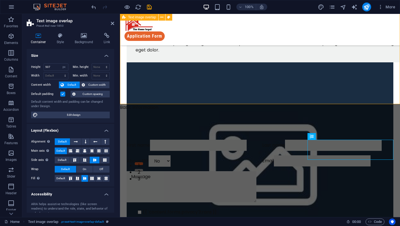
scroll to position [0, 0]
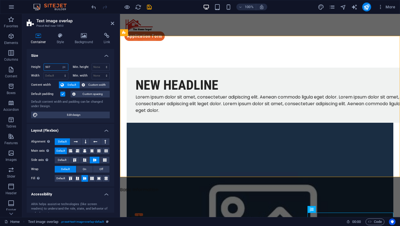
click at [52, 67] on input "507" at bounding box center [56, 67] width 24 height 7
click at [48, 67] on input "507" at bounding box center [56, 67] width 24 height 7
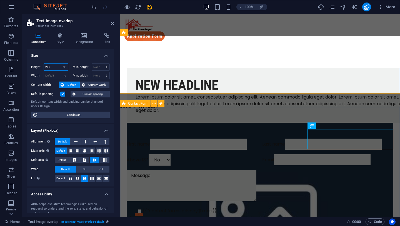
type input "207"
click at [252, 116] on div "First name Last name Above 18? Yes No Email {{ 'content.forms.privacy'|trans }}…" at bounding box center [260, 184] width 280 height 136
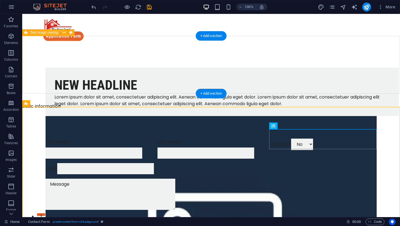
click at [121, 75] on div "New headline Lorem ipsum dolor sit amet, consectetuer adipiscing elit. Aenean c…" at bounding box center [211, 73] width 378 height 57
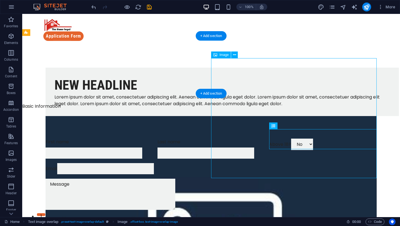
drag, startPoint x: 249, startPoint y: 78, endPoint x: 230, endPoint y: 74, distance: 20.0
click at [144, 54] on div "New headline Lorem ipsum dolor sit amet, consectetuer adipiscing elit. Aenean c…" at bounding box center [211, 73] width 378 height 57
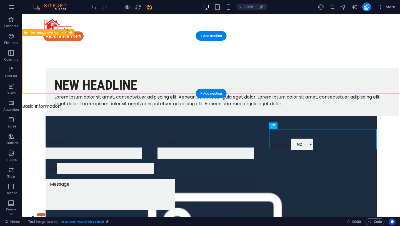
click at [144, 54] on div "New headline Lorem ipsum dolor sit amet, consectetuer adipiscing elit. Aenean c…" at bounding box center [211, 73] width 378 height 57
select select "px"
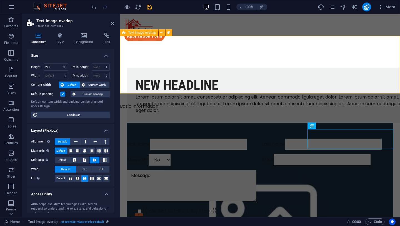
drag, startPoint x: 194, startPoint y: 81, endPoint x: 192, endPoint y: 62, distance: 19.3
click at [192, 61] on div "New headline Lorem ipsum dolor sit amet, consectetuer adipiscing elit. Aenean c…" at bounding box center [260, 73] width 280 height 57
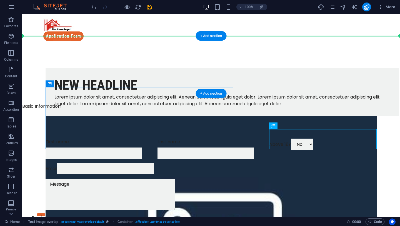
drag, startPoint x: 155, startPoint y: 82, endPoint x: 134, endPoint y: 56, distance: 33.9
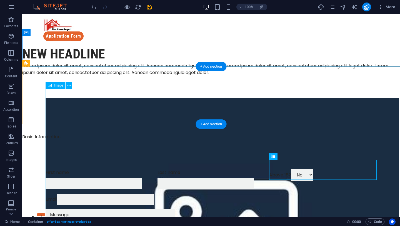
click at [158, 98] on figure at bounding box center [222, 225] width 353 height 255
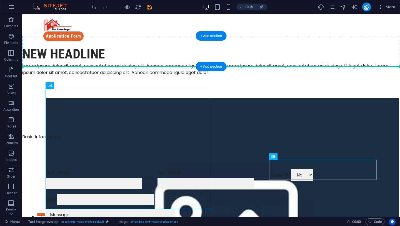
drag, startPoint x: 73, startPoint y: 99, endPoint x: 49, endPoint y: 60, distance: 46.5
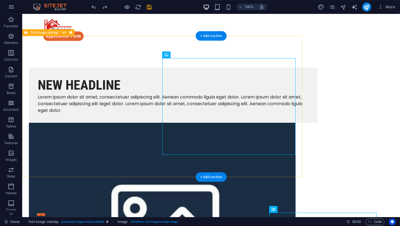
click at [296, 163] on div "New headline Lorem ipsum dolor sit amet, consectetuer adipiscing elit. Aenean c…" at bounding box center [162, 191] width 280 height 292
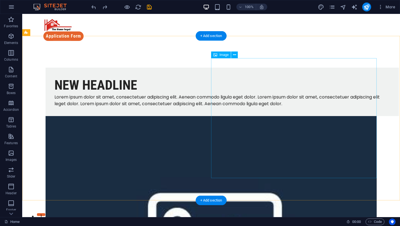
select select "%"
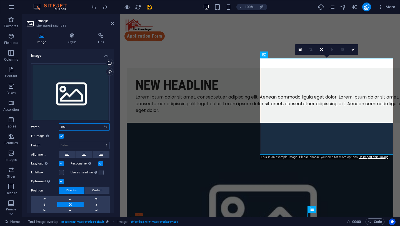
click at [73, 126] on input "100" at bounding box center [84, 126] width 50 height 7
type input "100"
click at [99, 126] on input "100" at bounding box center [84, 126] width 50 height 7
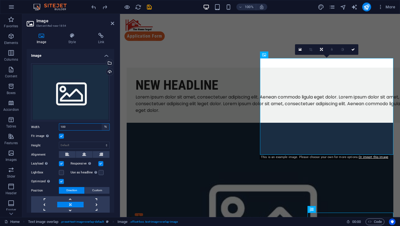
click at [107, 126] on select "Default auto px rem % em vh vw" at bounding box center [106, 126] width 8 height 7
select select "px"
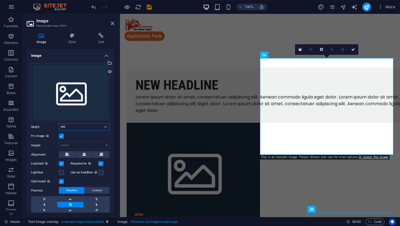
click at [78, 128] on input "480" at bounding box center [84, 126] width 50 height 7
type input "1000"
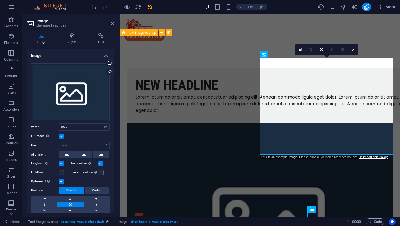
click at [259, 152] on div "New headline Lorem ipsum dolor sit amet, consectetuer adipiscing elit. Aenean c…" at bounding box center [260, 195] width 280 height 300
click at [357, 152] on div "New headline Lorem ipsum dolor sit amet, consectetuer adipiscing elit. Aenean c…" at bounding box center [260, 195] width 280 height 300
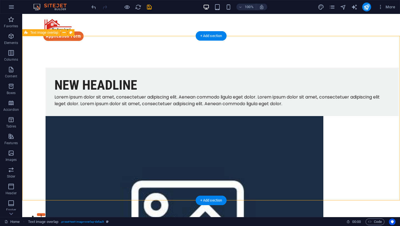
drag, startPoint x: 211, startPoint y: 172, endPoint x: 197, endPoint y: 171, distance: 14.3
click at [197, 171] on div "New headline Lorem ipsum dolor sit amet, consectetuer adipiscing elit. Aenean c…" at bounding box center [211, 192] width 378 height 294
click at [252, 116] on figure at bounding box center [211, 216] width 331 height 201
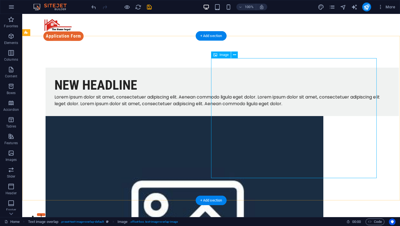
click at [217, 116] on figure at bounding box center [211, 216] width 331 height 201
click at [235, 55] on icon at bounding box center [234, 55] width 3 height 6
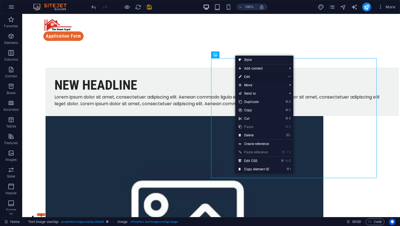
click at [249, 76] on link "⏎ Edit" at bounding box center [253, 76] width 37 height 8
select select "px"
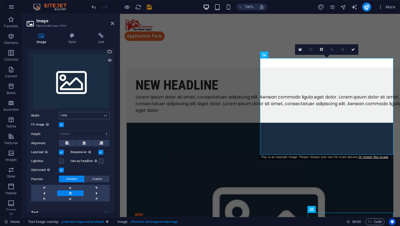
scroll to position [17, 0]
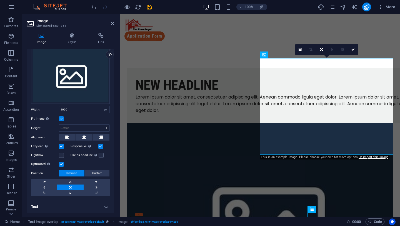
click at [74, 112] on div "Drag files here, click to choose files or select files from Files or our free s…" at bounding box center [70, 121] width 87 height 158
click at [74, 111] on input "1000" at bounding box center [84, 109] width 50 height 7
type input "1500"
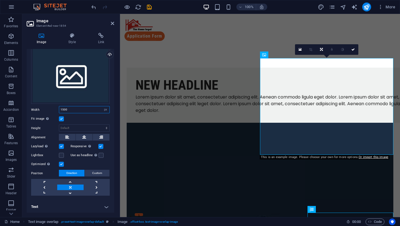
click at [72, 109] on input "1500" at bounding box center [84, 109] width 50 height 7
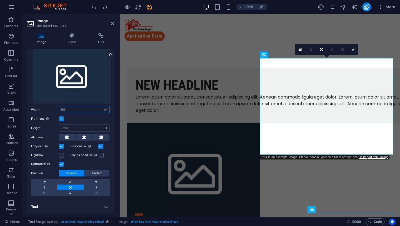
type input "100"
select select "%"
type input "100"
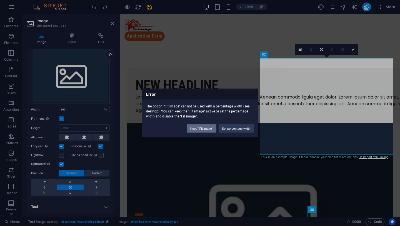
click at [196, 129] on button "Keep "Fit image"" at bounding box center [201, 128] width 29 height 8
select select "DISABLED_OPTION_VALUE"
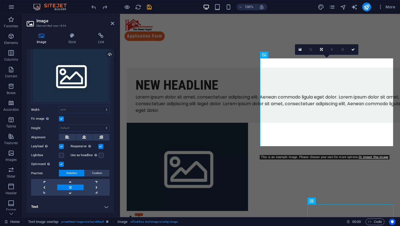
click at [96, 112] on div "Drag files here, click to choose files or select files from Files or our free s…" at bounding box center [70, 121] width 87 height 158
click at [97, 111] on select "Default auto px rem % em vh vw" at bounding box center [84, 109] width 50 height 7
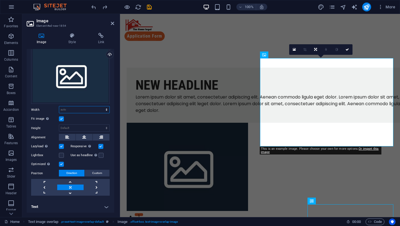
type input "480"
select select "px"
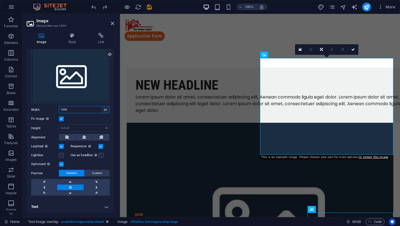
type input "1500"
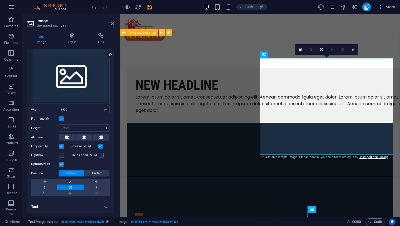
click at [161, 32] on icon at bounding box center [161, 33] width 3 height 6
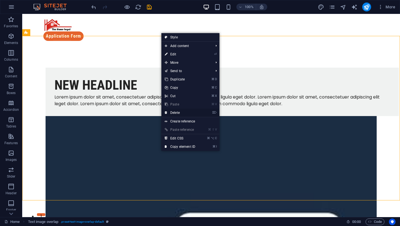
click at [184, 113] on link "⌦ Delete" at bounding box center [179, 112] width 37 height 8
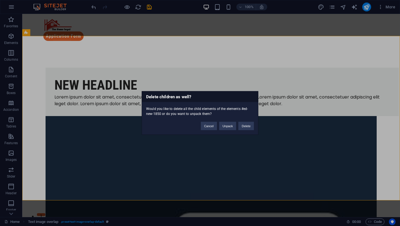
click at [247, 131] on div "Delete children as well? Would you like to delete all the child elements of the…" at bounding box center [200, 113] width 117 height 44
click at [247, 125] on button "Delete" at bounding box center [246, 126] width 16 height 8
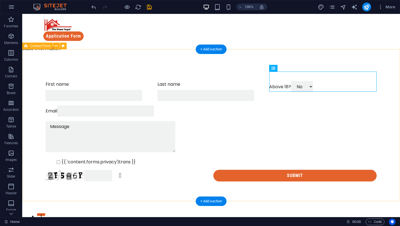
click at [77, 59] on div "First name Last name Above 18? Yes No Email {{ 'content.forms.privacy'|trans }}…" at bounding box center [211, 131] width 378 height 145
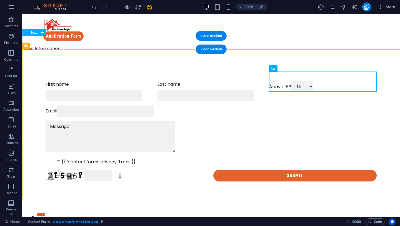
click at [67, 45] on div "Basic Information" at bounding box center [211, 51] width 378 height 13
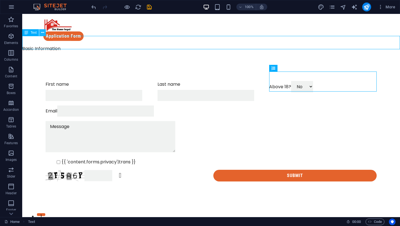
click at [43, 34] on icon at bounding box center [42, 33] width 3 height 6
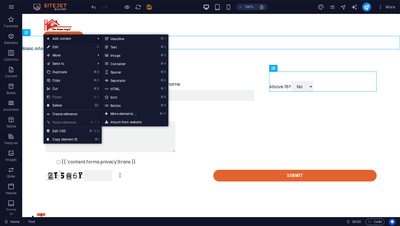
click at [51, 37] on span "Add content" at bounding box center [69, 38] width 50 height 8
click at [120, 64] on link "⌘ 4 Container" at bounding box center [125, 63] width 46 height 8
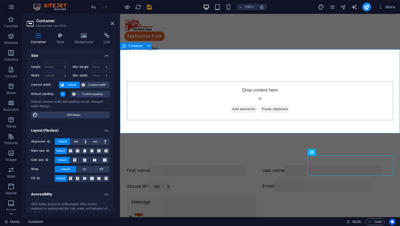
click at [235, 105] on span "Add elements" at bounding box center [243, 109] width 27 height 8
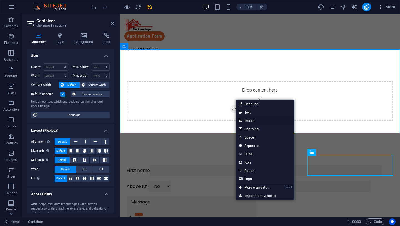
click at [252, 120] on link "Image" at bounding box center [265, 120] width 59 height 8
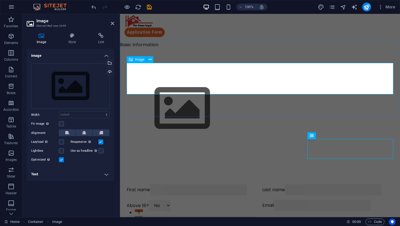
scroll to position [1, 0]
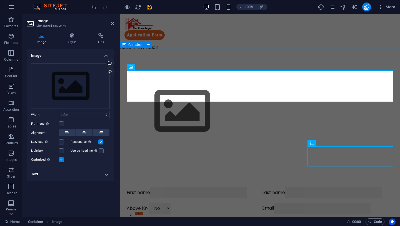
click at [150, 66] on div at bounding box center [260, 110] width 280 height 107
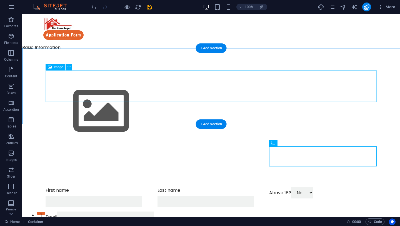
click at [167, 84] on figure at bounding box center [211, 111] width 331 height 62
click at [69, 69] on icon at bounding box center [68, 67] width 3 height 6
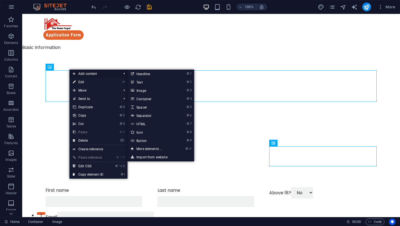
click at [95, 74] on span "Add content" at bounding box center [94, 73] width 50 height 8
click at [134, 80] on icon at bounding box center [132, 82] width 3 height 8
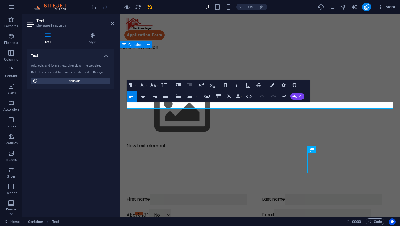
click at [178, 117] on div "New text element" at bounding box center [260, 114] width 280 height 114
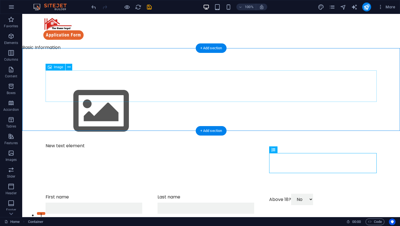
click at [71, 96] on figure at bounding box center [211, 111] width 331 height 62
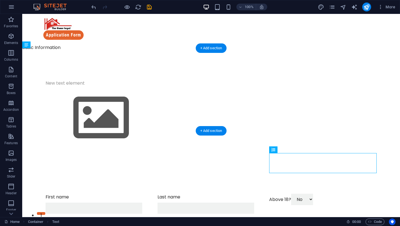
drag, startPoint x: 70, startPoint y: 104, endPoint x: 71, endPoint y: 88, distance: 15.6
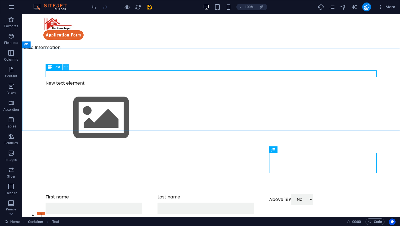
click at [66, 67] on icon at bounding box center [65, 67] width 3 height 6
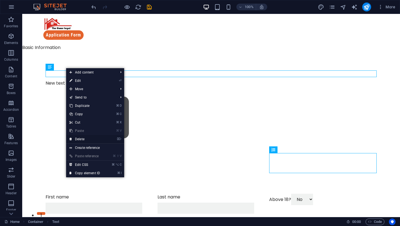
click at [92, 138] on link "⌦ Delete" at bounding box center [84, 139] width 37 height 8
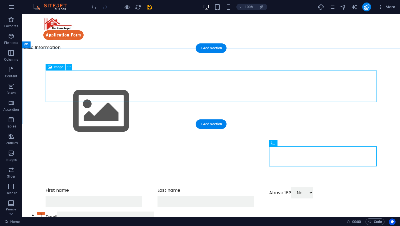
click at [84, 81] on figure at bounding box center [211, 111] width 331 height 62
click at [104, 80] on figure at bounding box center [211, 111] width 331 height 62
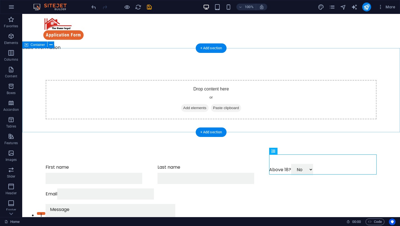
click at [104, 80] on div "Drop content here or Add elements Paste clipboard" at bounding box center [211, 99] width 331 height 39
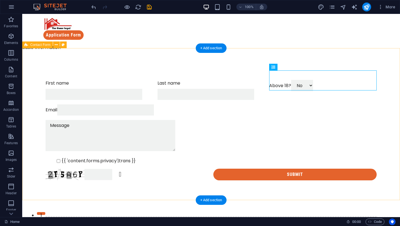
click at [88, 57] on div "First name Last name Above 18? Yes No Email {{ 'content.forms.privacy'|trans }}…" at bounding box center [211, 129] width 378 height 145
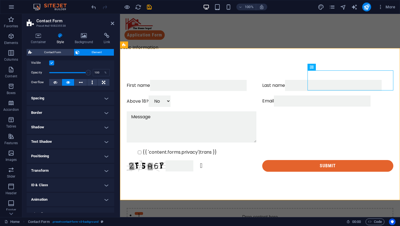
scroll to position [23, 0]
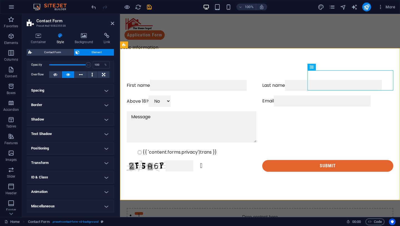
click at [99, 178] on h4 "ID & Class" at bounding box center [70, 176] width 87 height 13
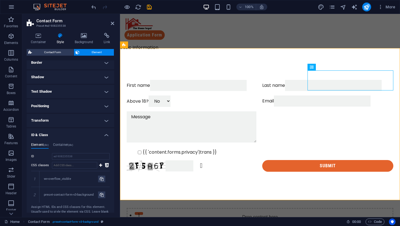
scroll to position [69, 0]
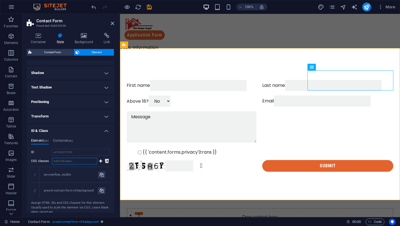
click at [79, 162] on input "CSS classes" at bounding box center [74, 160] width 45 height 7
paste input "input[required] + label::after, select[required] + label::after, textarea[requi…"
type input "input[required] + label::after, select[required] + label::after, textarea[requi…"
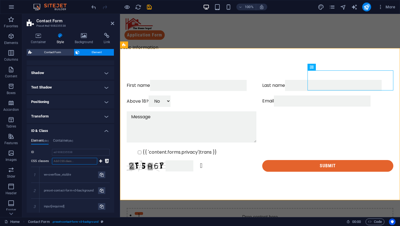
click at [84, 161] on input "CSS classes" at bounding box center [74, 160] width 45 height 7
click at [101, 161] on icon at bounding box center [100, 160] width 3 height 7
click at [88, 161] on input "CSS classes" at bounding box center [74, 160] width 45 height 7
paste input "input[required] + label::after, select[required] + label::after, textarea[requi…"
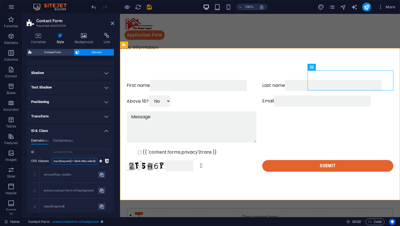
scroll to position [0, 126]
type input "input[required] + label::after, select[required] + label::after, textarea[requi…"
click at [101, 159] on icon at bounding box center [100, 160] width 3 height 7
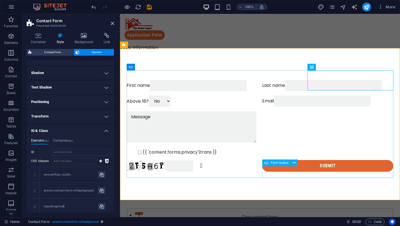
click at [275, 168] on div "Submit" at bounding box center [327, 166] width 131 height 12
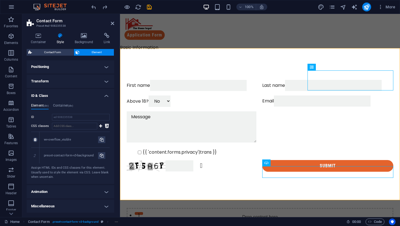
scroll to position [120, 0]
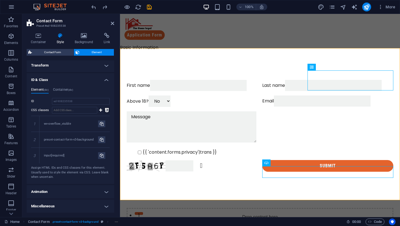
click at [106, 111] on icon at bounding box center [107, 110] width 4 height 7
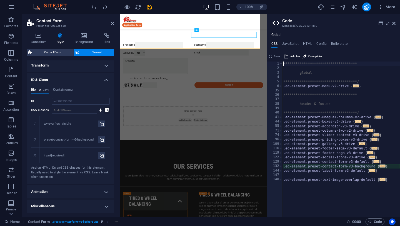
type textarea "@include contact-form-v3("
click at [106, 111] on icon at bounding box center [107, 110] width 4 height 7
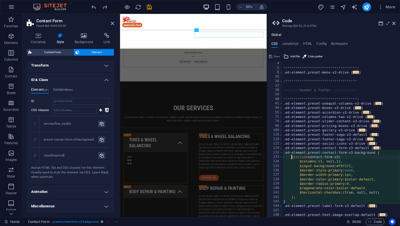
scroll to position [14, 0]
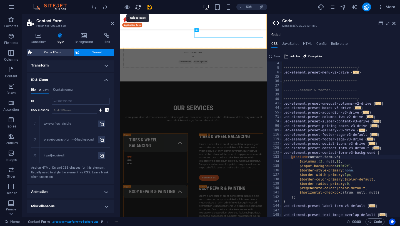
click at [135, 9] on icon "reload" at bounding box center [138, 7] width 6 height 6
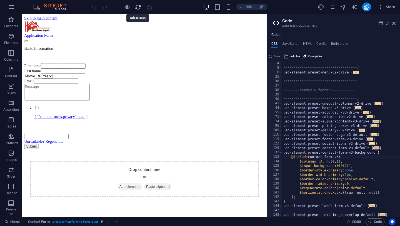
scroll to position [0, 0]
click at [126, 91] on div "Email" at bounding box center [157, 89] width 267 height 6
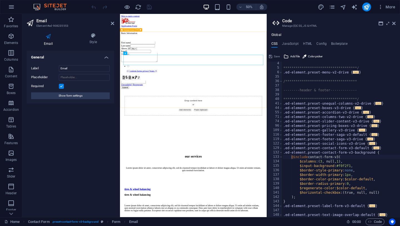
click at [185, 69] on div "First name Last name Above 18? Yes No Email {{ 'content.forms.privacy'|trans }}…" at bounding box center [266, 116] width 289 height 95
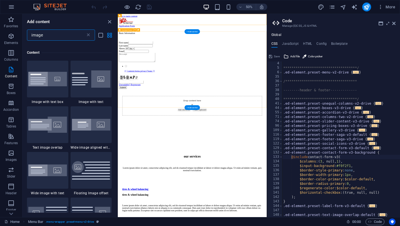
scroll to position [42, 0]
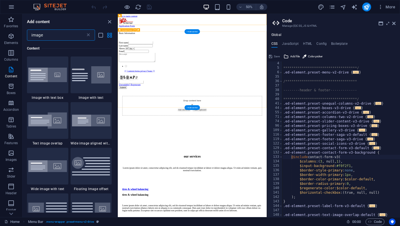
click at [186, 69] on div "First name Last name Above 18? Yes No Email {{ 'content.forms.privacy'|trans }}…" at bounding box center [266, 116] width 293 height 95
click at [167, 91] on div "Email" at bounding box center [266, 89] width 293 height 6
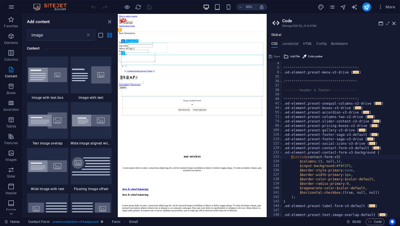
click at [134, 40] on span "Input" at bounding box center [132, 41] width 4 height 2
click at [245, 158] on div "Unreadable? Regenerate" at bounding box center [266, 146] width 293 height 23
click at [123, 40] on icon at bounding box center [123, 40] width 2 height 3
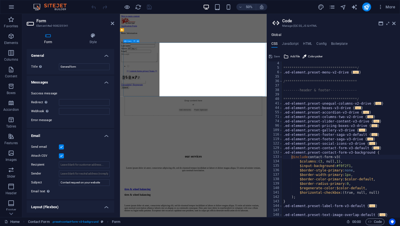
click at [123, 40] on div "Form" at bounding box center [127, 40] width 9 height 3
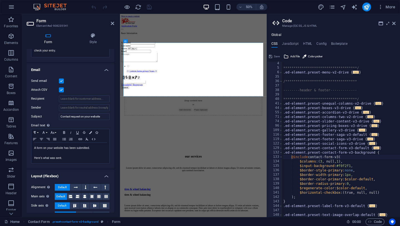
scroll to position [147, 0]
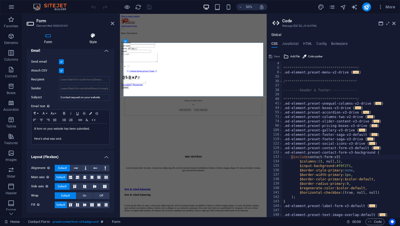
click at [97, 39] on h4 "Style" at bounding box center [93, 39] width 42 height 12
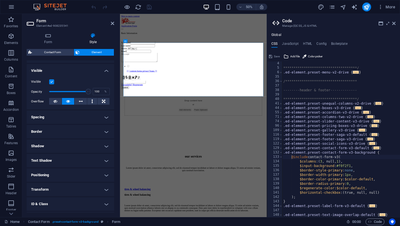
scroll to position [83, 0]
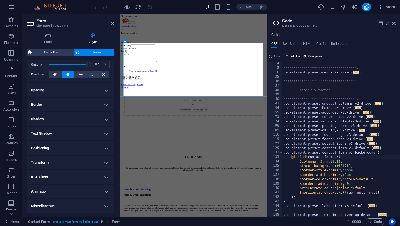
click at [98, 182] on h4 "ID & Class" at bounding box center [70, 176] width 87 height 13
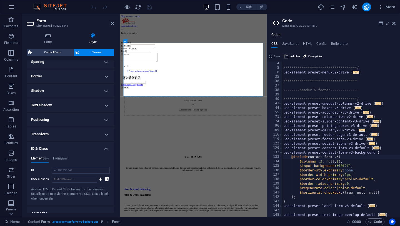
scroll to position [114, 0]
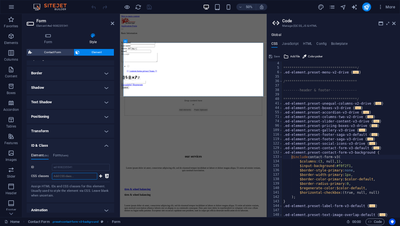
click at [80, 175] on input "CSS classes" at bounding box center [74, 175] width 45 height 7
paste input "input[required] + label::after, select[required] + label::after, textarea[requi…"
type input "input[required] + label::after, select[required] + label::after, textarea[requi…"
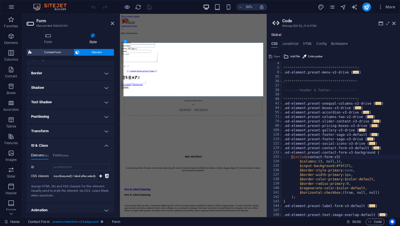
click at [99, 177] on icon at bounding box center [100, 175] width 3 height 7
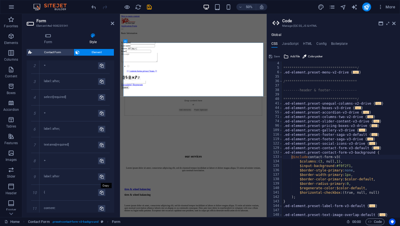
scroll to position [255, 0]
click at [36, 161] on icon at bounding box center [35, 159] width 2 height 3
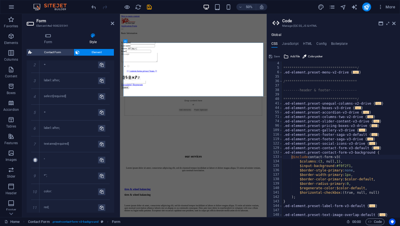
click at [36, 161] on icon at bounding box center [35, 159] width 2 height 3
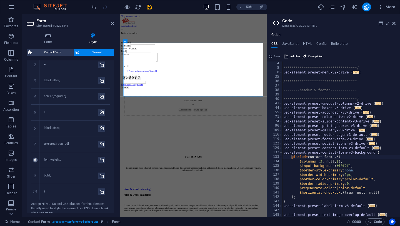
click at [36, 161] on icon at bounding box center [35, 159] width 2 height 3
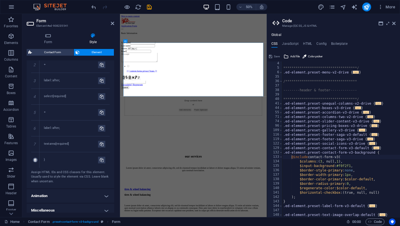
click at [36, 161] on icon at bounding box center [35, 159] width 2 height 3
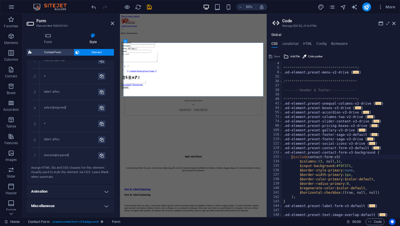
click at [36, 161] on div "7" at bounding box center [35, 155] width 8 height 16
click at [36, 156] on icon at bounding box center [35, 155] width 2 height 3
click at [0, 0] on icon at bounding box center [0, 0] width 0 height 0
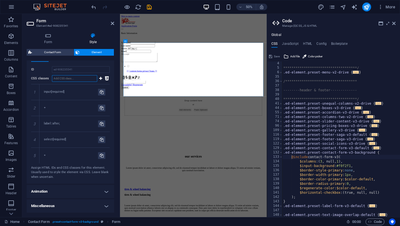
click at [0, 0] on icon at bounding box center [0, 0] width 0 height 0
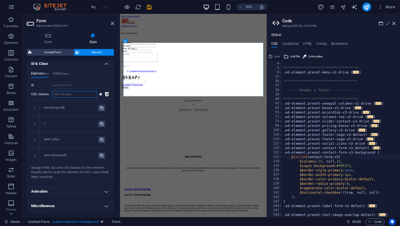
click at [0, 0] on icon at bounding box center [0, 0] width 0 height 0
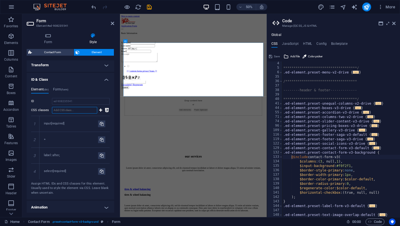
click at [0, 0] on icon at bounding box center [0, 0] width 0 height 0
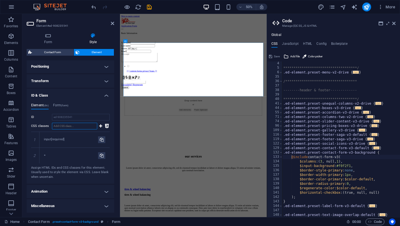
click at [0, 0] on icon at bounding box center [0, 0] width 0 height 0
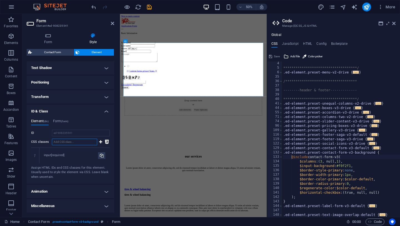
click at [0, 0] on icon at bounding box center [0, 0] width 0 height 0
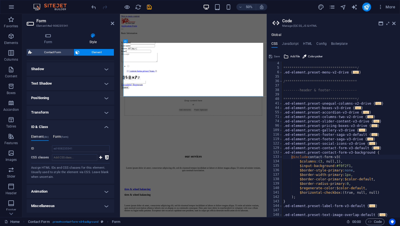
click at [61, 138] on h4 "Form (form)" at bounding box center [60, 137] width 15 height 6
click at [47, 135] on span "(div)" at bounding box center [46, 136] width 5 height 3
click at [62, 137] on h4 "Form (form)" at bounding box center [60, 137] width 15 height 6
click at [344, 158] on div "**********" at bounding box center [341, 143] width 118 height 164
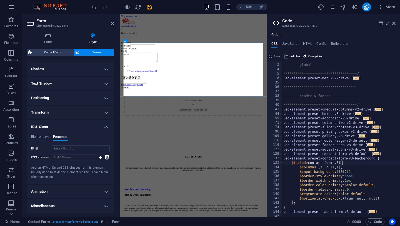
scroll to position [0, 0]
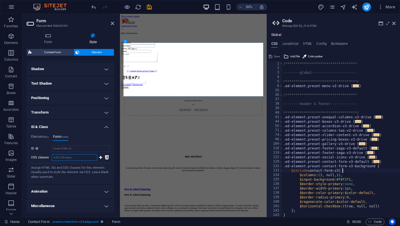
click at [75, 157] on input "CSS classes" at bounding box center [74, 157] width 45 height 7
click at [44, 158] on label "CSS classes" at bounding box center [41, 157] width 21 height 7
click at [52, 158] on input "CSS classes" at bounding box center [74, 157] width 45 height 7
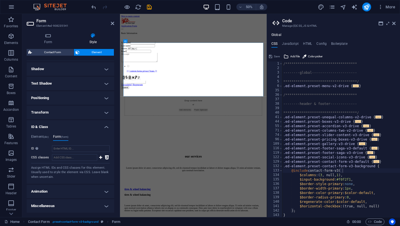
click at [44, 158] on label "CSS classes" at bounding box center [41, 157] width 21 height 7
click at [52, 158] on input "CSS classes" at bounding box center [74, 157] width 45 height 7
click at [44, 158] on label "CSS classes" at bounding box center [41, 157] width 21 height 7
click at [52, 158] on input "CSS classes" at bounding box center [74, 157] width 45 height 7
click at [44, 158] on label "CSS classes" at bounding box center [41, 157] width 21 height 7
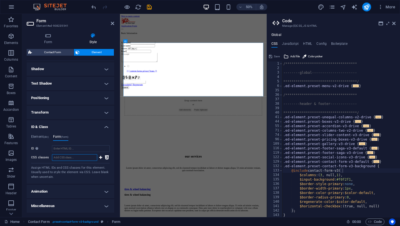
click at [52, 158] on input "CSS classes" at bounding box center [74, 157] width 45 height 7
click at [44, 158] on label "CSS classes" at bounding box center [41, 157] width 21 height 7
click at [52, 158] on input "CSS classes" at bounding box center [74, 157] width 45 height 7
click at [44, 158] on label "CSS classes" at bounding box center [41, 157] width 21 height 7
click at [52, 158] on input "CSS classes" at bounding box center [74, 157] width 45 height 7
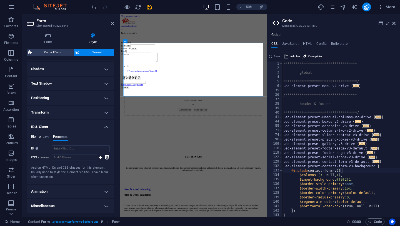
click at [42, 139] on h4 "Element (div)" at bounding box center [39, 137] width 17 height 6
click at [106, 157] on icon at bounding box center [107, 157] width 4 height 7
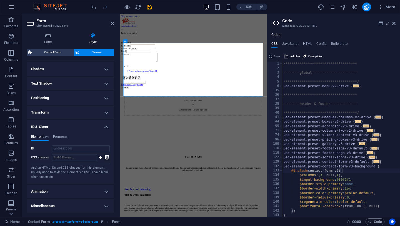
click at [106, 157] on icon at bounding box center [107, 157] width 4 height 7
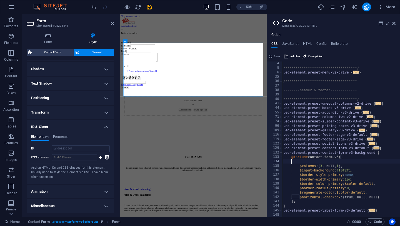
scroll to position [0, 1]
paste textarea "}"
type textarea "}"
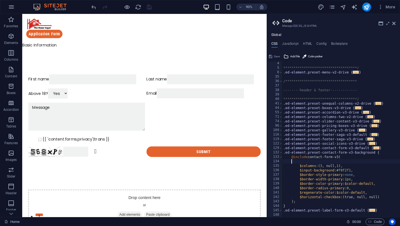
scroll to position [14, 0]
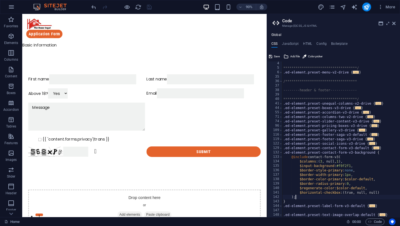
click at [306, 199] on div "**********" at bounding box center [341, 143] width 118 height 164
type textarea ");"
type textarea "}"
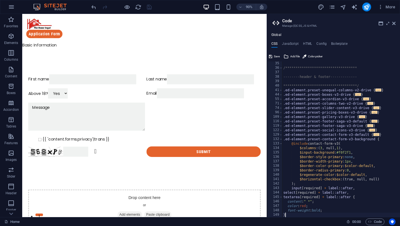
scroll to position [27, 0]
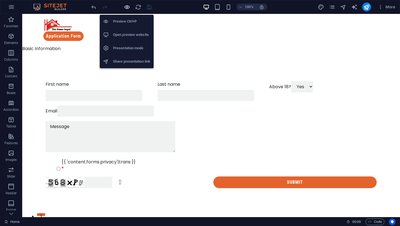
click at [0, 0] on icon "button" at bounding box center [0, 0] width 0 height 0
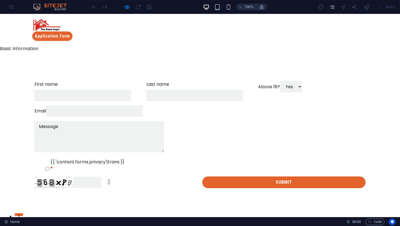
click at [53, 90] on input "First name" at bounding box center [82, 95] width 97 height 11
click at [50, 81] on label "First name" at bounding box center [45, 84] width 23 height 7
click at [50, 90] on input "First name" at bounding box center [82, 95] width 97 height 11
click at [50, 81] on label "First name" at bounding box center [45, 84] width 23 height 7
click at [50, 90] on input "First name" at bounding box center [82, 95] width 97 height 11
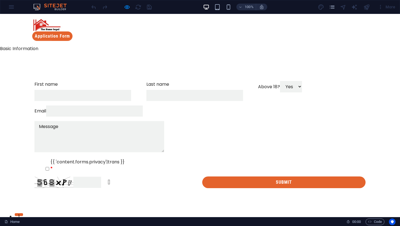
click at [50, 166] on label "{{ 'content.forms.privacy'|trans }}" at bounding box center [87, 164] width 74 height 13
click at [46, 167] on input "{{ 'content.forms.privacy'|trans }}" at bounding box center [48, 169] width 4 height 4
click at [50, 166] on label "{{ 'content.forms.privacy'|trans }}" at bounding box center [87, 164] width 74 height 13
click at [46, 167] on input "{{ 'content.forms.privacy'|trans }}" at bounding box center [48, 169] width 4 height 4
checkbox input "false"
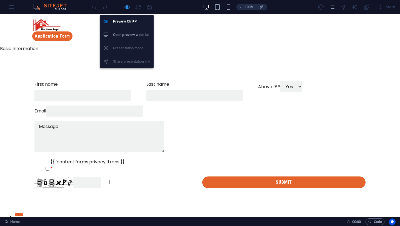
click at [0, 0] on icon "button" at bounding box center [0, 0] width 0 height 0
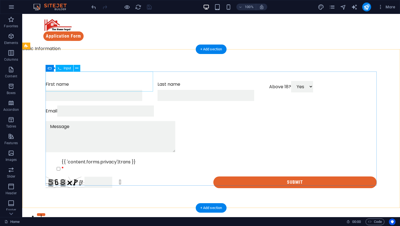
click at [75, 81] on div "First name" at bounding box center [99, 91] width 107 height 20
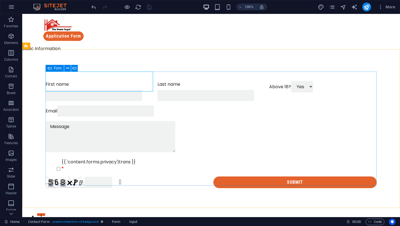
click at [50, 69] on icon at bounding box center [50, 68] width 4 height 7
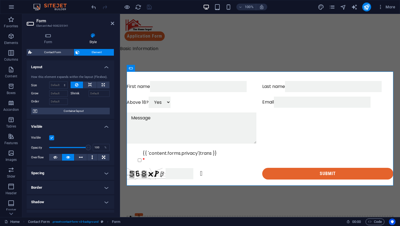
click at [98, 50] on span "Element" at bounding box center [96, 52] width 31 height 7
click at [93, 39] on h4 "Style" at bounding box center [93, 39] width 42 height 12
click at [50, 35] on icon at bounding box center [48, 36] width 43 height 6
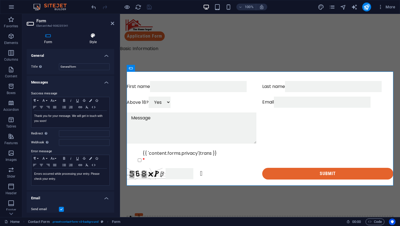
click at [95, 41] on h4 "Style" at bounding box center [93, 39] width 42 height 12
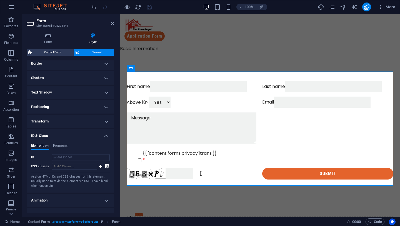
scroll to position [133, 0]
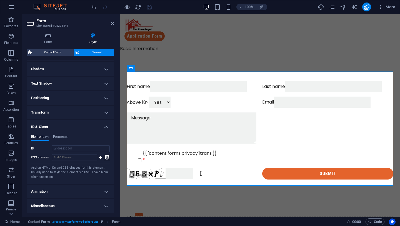
click at [106, 160] on icon at bounding box center [107, 157] width 4 height 7
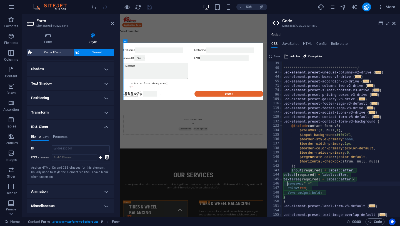
scroll to position [45, 0]
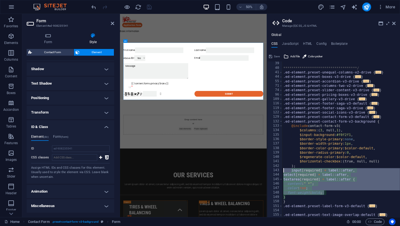
drag, startPoint x: 329, startPoint y: 192, endPoint x: 280, endPoint y: 171, distance: 53.1
click at [280, 170] on div "**********" at bounding box center [333, 138] width 133 height 155
type textarea "input[required] + label::after, select[required] + label::after,"
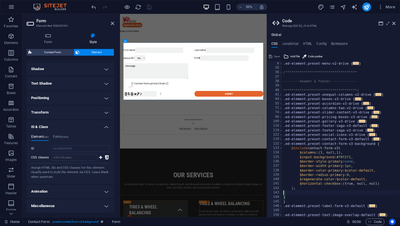
scroll to position [22, 0]
click at [349, 152] on div "**********" at bounding box center [341, 143] width 118 height 164
click at [359, 157] on div "**********" at bounding box center [341, 143] width 118 height 164
click at [358, 151] on div "**********" at bounding box center [341, 143] width 118 height 164
click at [358, 148] on div "**********" at bounding box center [341, 143] width 118 height 164
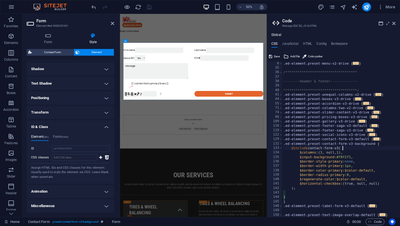
type textarea "@include contact-form-v3("
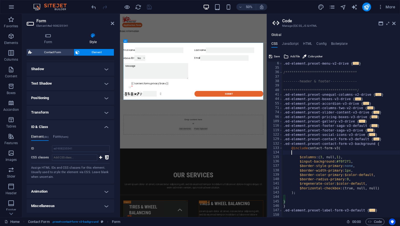
scroll to position [0, 0]
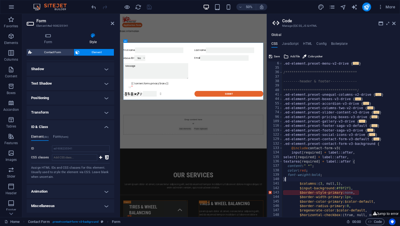
click at [352, 193] on div "**********" at bounding box center [341, 143] width 118 height 164
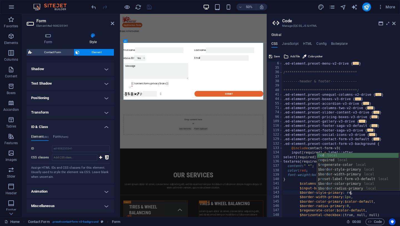
scroll to position [0, 7]
click at [379, 194] on div "**********" at bounding box center [341, 143] width 118 height 164
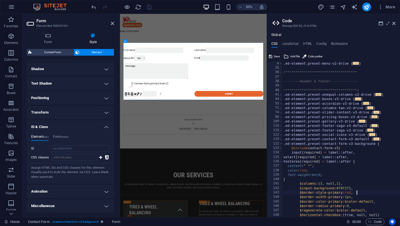
click at [377, 180] on div "**********" at bounding box center [341, 143] width 118 height 164
type textarea "}"
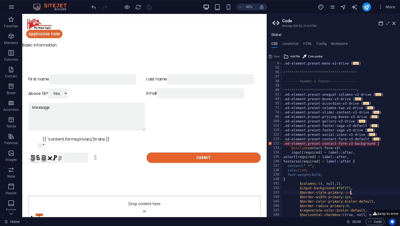
click at [350, 194] on div "**********" at bounding box center [341, 143] width 118 height 164
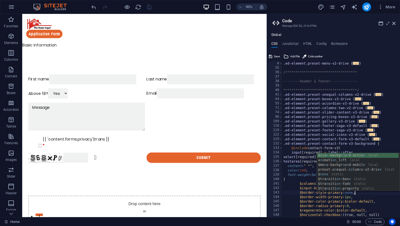
scroll to position [0, 7]
click at [365, 196] on div "**********" at bounding box center [341, 143] width 118 height 164
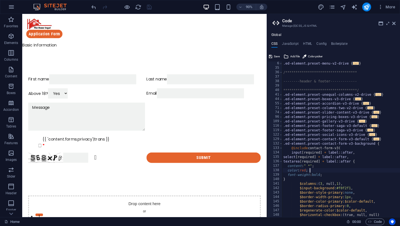
click at [344, 172] on div "**********" at bounding box center [341, 143] width 118 height 164
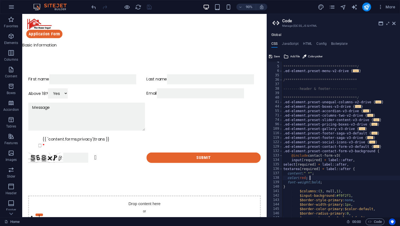
scroll to position [13, 0]
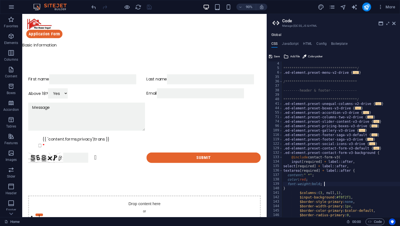
click at [336, 182] on div "**********" at bounding box center [341, 143] width 118 height 164
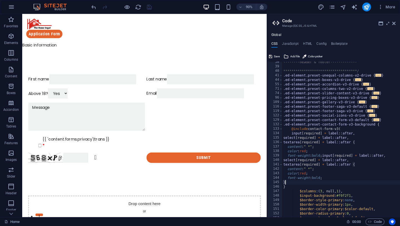
scroll to position [39, 0]
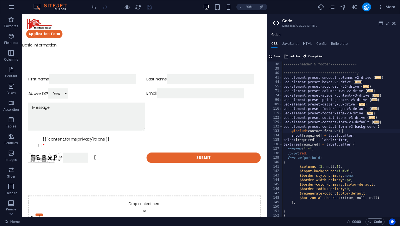
click at [346, 131] on div "**********" at bounding box center [341, 139] width 118 height 164
type textarea "@include contact-form-v3("
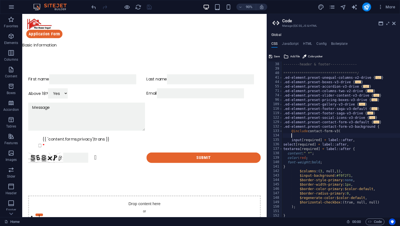
scroll to position [0, 1]
click at [350, 166] on div "**********" at bounding box center [341, 139] width 118 height 164
type textarea "}"
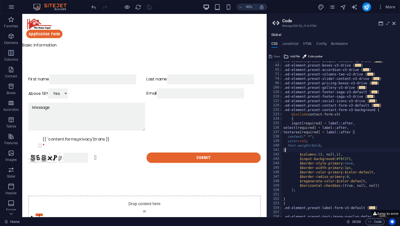
scroll to position [58, 0]
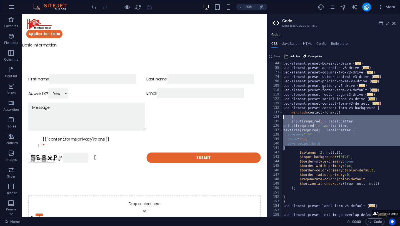
drag, startPoint x: 300, startPoint y: 148, endPoint x: 285, endPoint y: 119, distance: 32.5
click at [285, 119] on div ".ed-element.preset-boxes-v3-drive { ... } .ed-element.preset-accordion-v3-drive…" at bounding box center [341, 143] width 118 height 164
type textarea "input[required] + label::after, select[required] + label::after,"
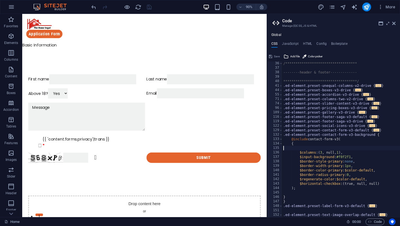
scroll to position [31, 0]
type textarea "{"
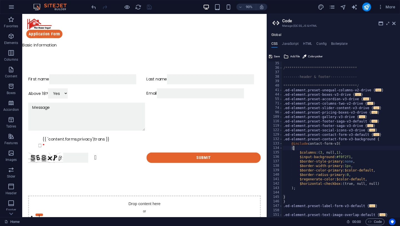
scroll to position [27, 0]
type textarea "@include contact-form-v3("
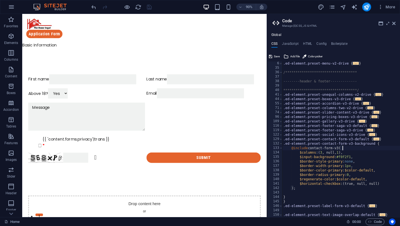
scroll to position [22, 0]
click at [0, 0] on icon "undo" at bounding box center [0, 0] width 0 height 0
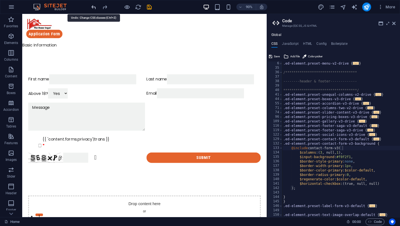
click at [0, 0] on icon "undo" at bounding box center [0, 0] width 0 height 0
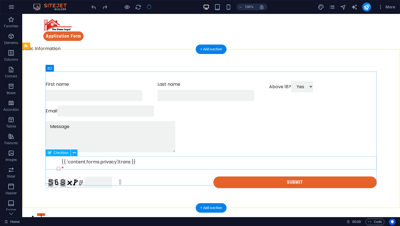
click at [54, 165] on div "{{ 'content.forms.privacy'|trans }}" at bounding box center [211, 164] width 331 height 13
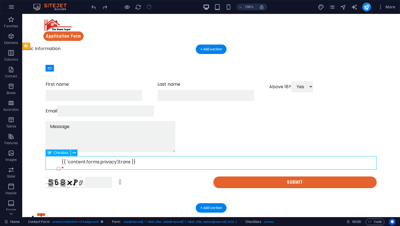
click at [54, 165] on div "{{ 'content.forms.privacy'|trans }}" at bounding box center [211, 164] width 331 height 13
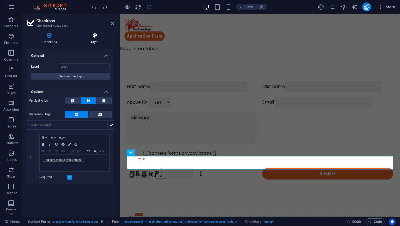
click at [93, 42] on h4 "Style" at bounding box center [94, 39] width 39 height 12
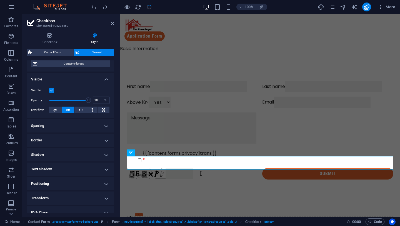
scroll to position [83, 0]
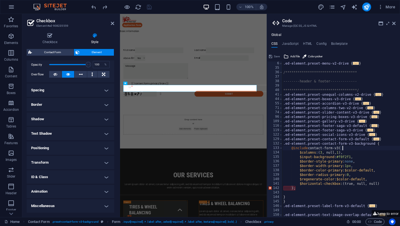
click at [56, 176] on h4 "ID & Class" at bounding box center [70, 176] width 87 height 13
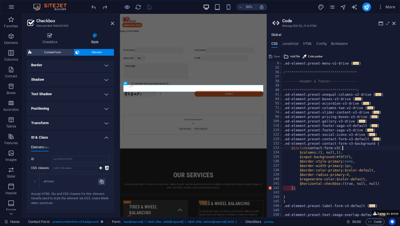
scroll to position [123, 0]
click at [56, 179] on div "privacy" at bounding box center [71, 180] width 54 height 5
click at [50, 180] on div "privacy" at bounding box center [71, 180] width 54 height 5
click at [89, 182] on div "privacy" at bounding box center [71, 180] width 54 height 5
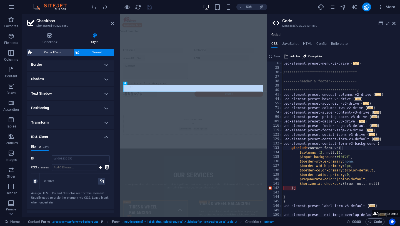
click at [89, 182] on div "privacy" at bounding box center [71, 180] width 54 height 5
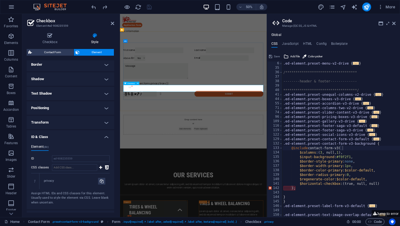
click at [169, 157] on div "{{ 'content.forms.privacy'|trans }}" at bounding box center [267, 156] width 280 height 13
click at [132, 163] on div "{{ 'content.forms.privacy'|trans }}" at bounding box center [267, 156] width 280 height 13
click at [84, 182] on div "privacy" at bounding box center [71, 180] width 54 height 5
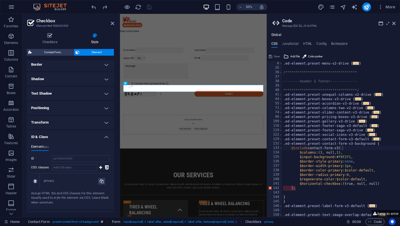
click at [84, 182] on div "privacy" at bounding box center [71, 180] width 54 height 5
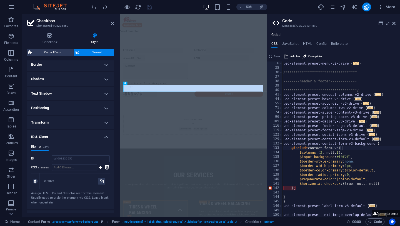
click at [84, 182] on div "privacy" at bounding box center [71, 180] width 54 height 5
click at [101, 182] on icon at bounding box center [102, 180] width 4 height 7
copy aside "Assign HTML IDs and CSS classes for this element. Usually used to style the ele…"
type input "privacy"
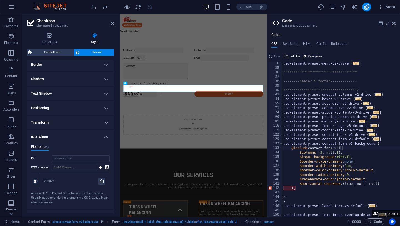
click at [53, 182] on div "privacy" at bounding box center [71, 180] width 54 height 5
click at [71, 161] on input "ed-908235559" at bounding box center [81, 158] width 58 height 7
click at [75, 157] on input "ed-908235559" at bounding box center [81, 158] width 58 height 7
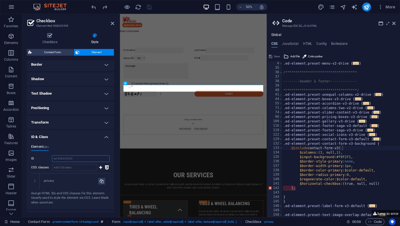
click at [81, 158] on input "ed-908235559" at bounding box center [81, 158] width 58 height 7
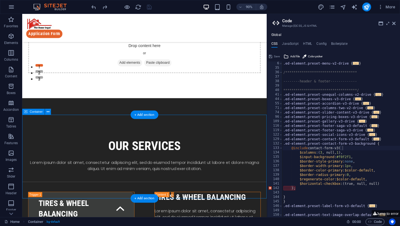
scroll to position [158, 0]
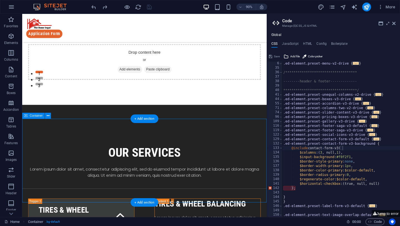
click at [134, 146] on div "our services Lorem ipsum dolor sit amet, consectetur adipiscing elit, sed do ei…" at bounding box center [158, 161] width 272 height 93
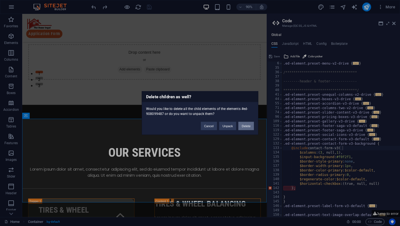
click at [252, 122] on button "Delete" at bounding box center [246, 126] width 16 height 8
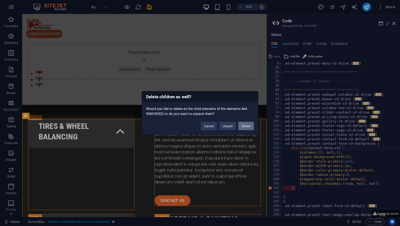
click at [245, 126] on button "Delete" at bounding box center [246, 126] width 16 height 8
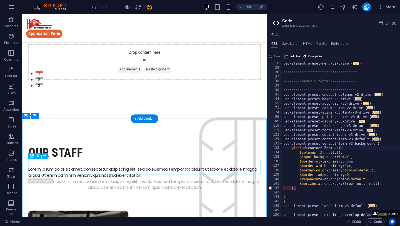
click at [209, 176] on div "our staff" at bounding box center [158, 167] width 258 height 17
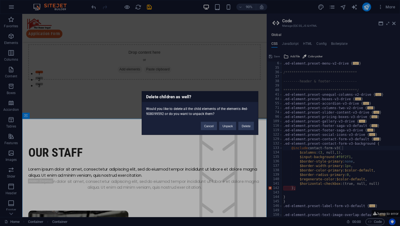
click at [84, 125] on div "Delete children as well? Would you like to delete all the child elements of the…" at bounding box center [200, 113] width 400 height 226
click at [211, 128] on button "Cancel" at bounding box center [209, 126] width 16 height 8
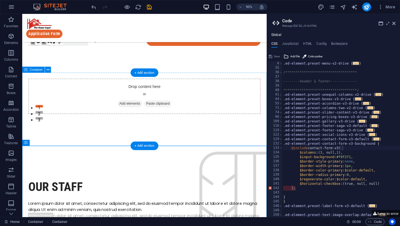
scroll to position [129, 0]
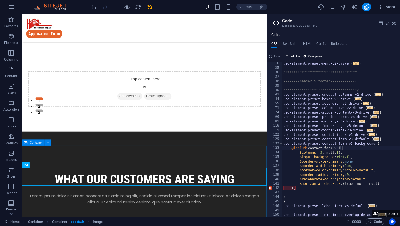
click at [25, 142] on icon at bounding box center [26, 142] width 4 height 6
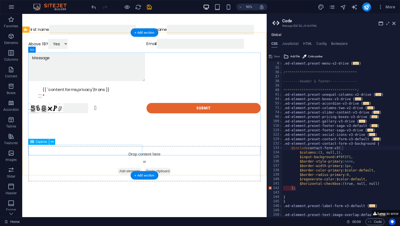
scroll to position [0, 0]
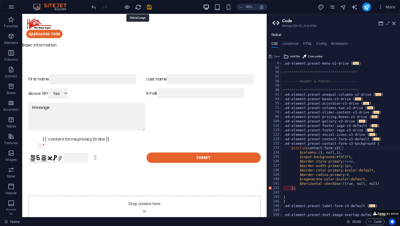
click at [138, 7] on icon "reload" at bounding box center [138, 7] width 6 height 6
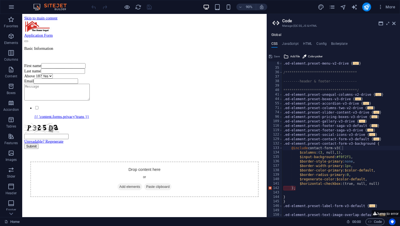
type textarea ".ed-element.preset-contact-form-v3-default {"
click at [348, 139] on div "**********" at bounding box center [341, 143] width 118 height 164
click at [350, 140] on div "**********" at bounding box center [341, 143] width 118 height 164
click at [398, 193] on div at bounding box center [397, 150] width 6 height 178
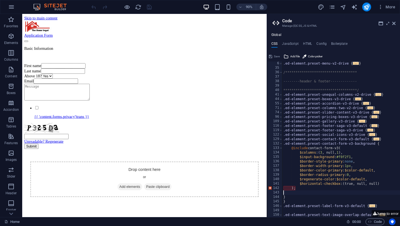
click at [369, 191] on div "**********" at bounding box center [341, 143] width 118 height 164
click at [296, 189] on div "**********" at bounding box center [341, 143] width 118 height 164
click at [293, 201] on div "**********" at bounding box center [341, 143] width 118 height 164
type textarea "}"
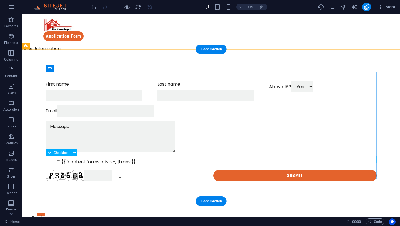
click at [51, 160] on div "{{ 'content.forms.privacy'|trans }}" at bounding box center [211, 161] width 331 height 7
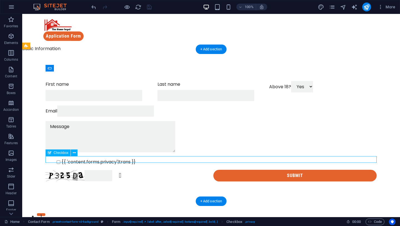
click at [51, 160] on div "{{ 'content.forms.privacy'|trans }}" at bounding box center [211, 161] width 331 height 7
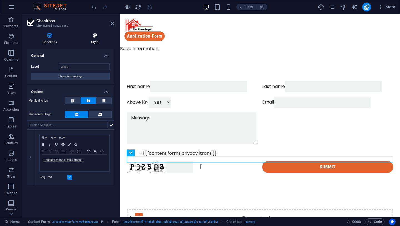
click at [94, 36] on icon at bounding box center [94, 36] width 39 height 6
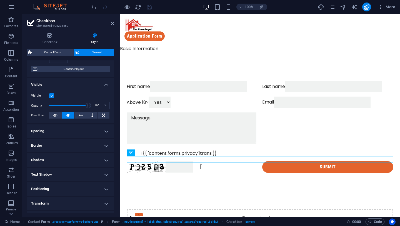
scroll to position [83, 0]
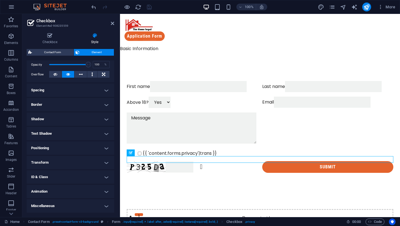
click at [70, 181] on h4 "ID & Class" at bounding box center [70, 176] width 87 height 13
click at [106, 206] on icon at bounding box center [107, 207] width 4 height 7
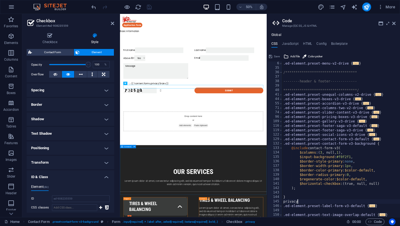
scroll to position [22, 0]
type textarea "p"
paste textarea "}"
type textarea "}"
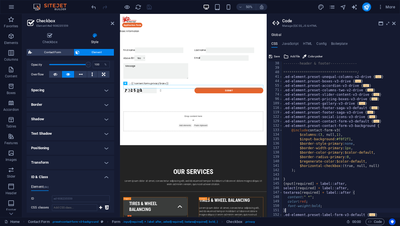
scroll to position [49, 0]
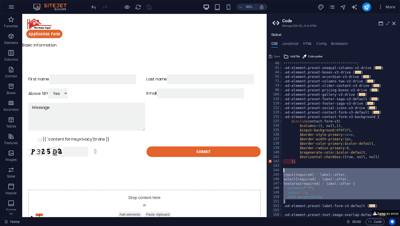
drag, startPoint x: 307, startPoint y: 203, endPoint x: 281, endPoint y: 171, distance: 41.6
click at [281, 170] on div "**********" at bounding box center [333, 138] width 133 height 155
type textarea "} {nput[required] + label::after,"
